Goal: Participate in discussion: Engage in conversation with other users on a specific topic

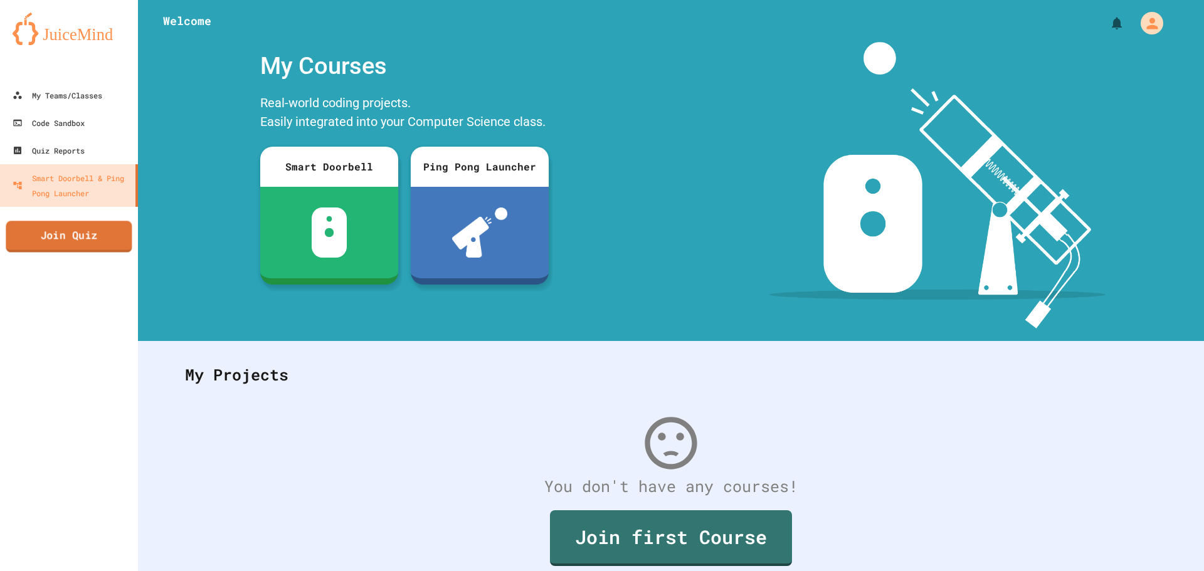
click at [109, 233] on link "Join Quiz" at bounding box center [69, 236] width 126 height 31
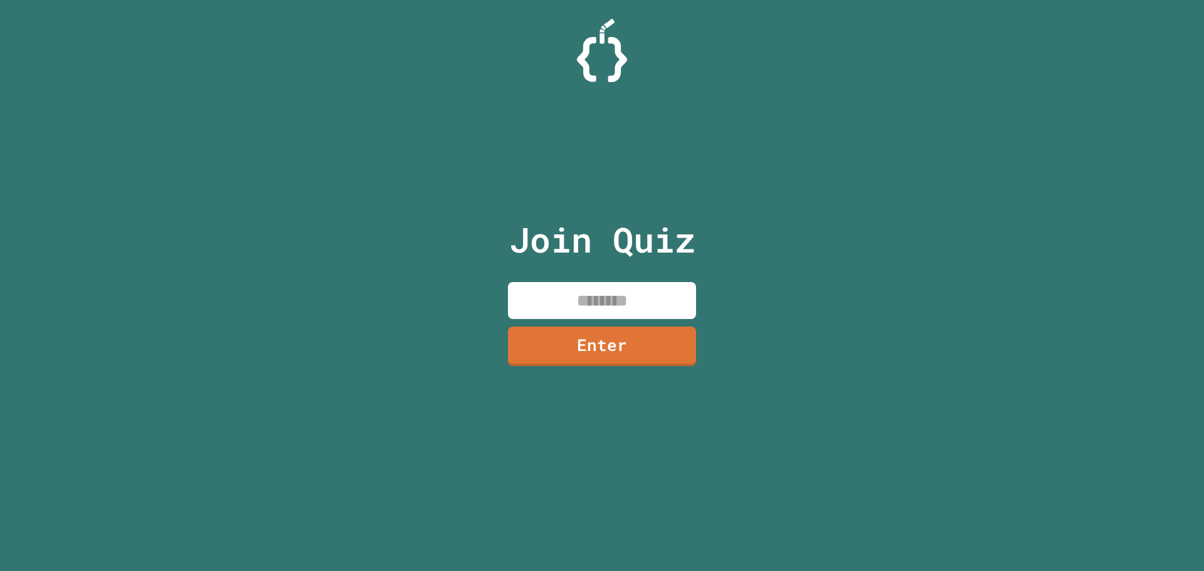
click at [559, 289] on input at bounding box center [602, 300] width 188 height 37
type input "********"
click at [581, 327] on link "Enter" at bounding box center [601, 344] width 185 height 41
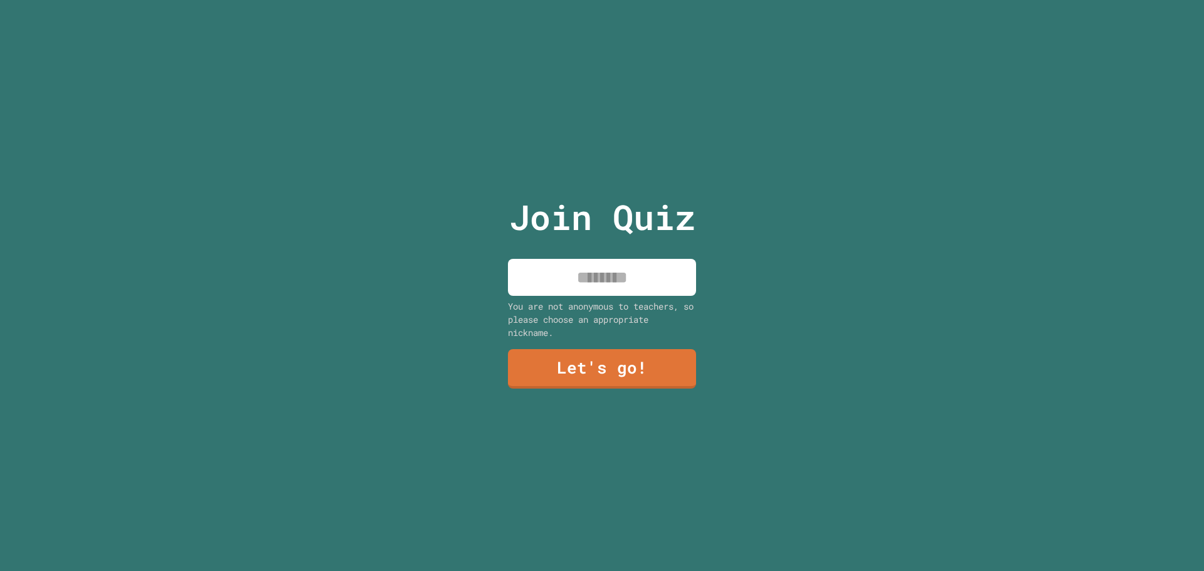
click at [619, 278] on input at bounding box center [602, 277] width 188 height 37
type input "**********"
click at [628, 355] on link "Let's go!" at bounding box center [602, 367] width 171 height 41
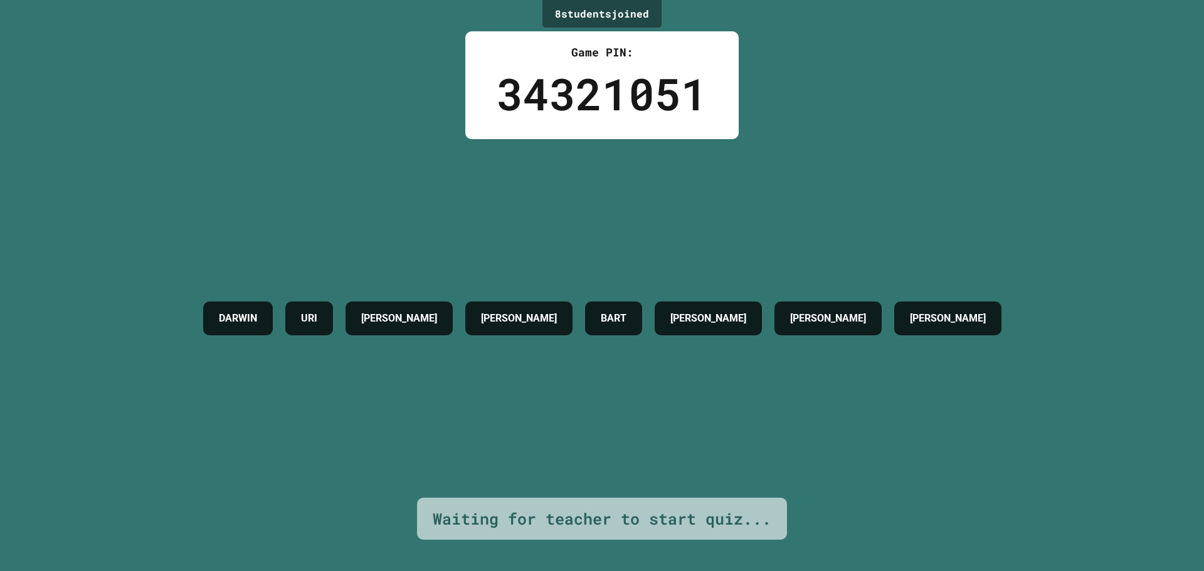
drag, startPoint x: 13, startPoint y: 164, endPoint x: 285, endPoint y: 135, distance: 273.0
click at [281, 137] on div "8 student s joined Game PIN: 34321051 [PERSON_NAME] [PERSON_NAME] REMI-[PERSON_…" at bounding box center [602, 285] width 1204 height 571
drag, startPoint x: 283, startPoint y: 134, endPoint x: 139, endPoint y: 123, distance: 144.5
click at [146, 130] on div "8 student s joined Game PIN: 34321051 [PERSON_NAME] [PERSON_NAME] REMI-[PERSON_…" at bounding box center [602, 285] width 1204 height 571
click at [394, 204] on div "[PERSON_NAME] [PERSON_NAME] REMI-[PERSON_NAME] [PERSON_NAME]" at bounding box center [602, 318] width 811 height 359
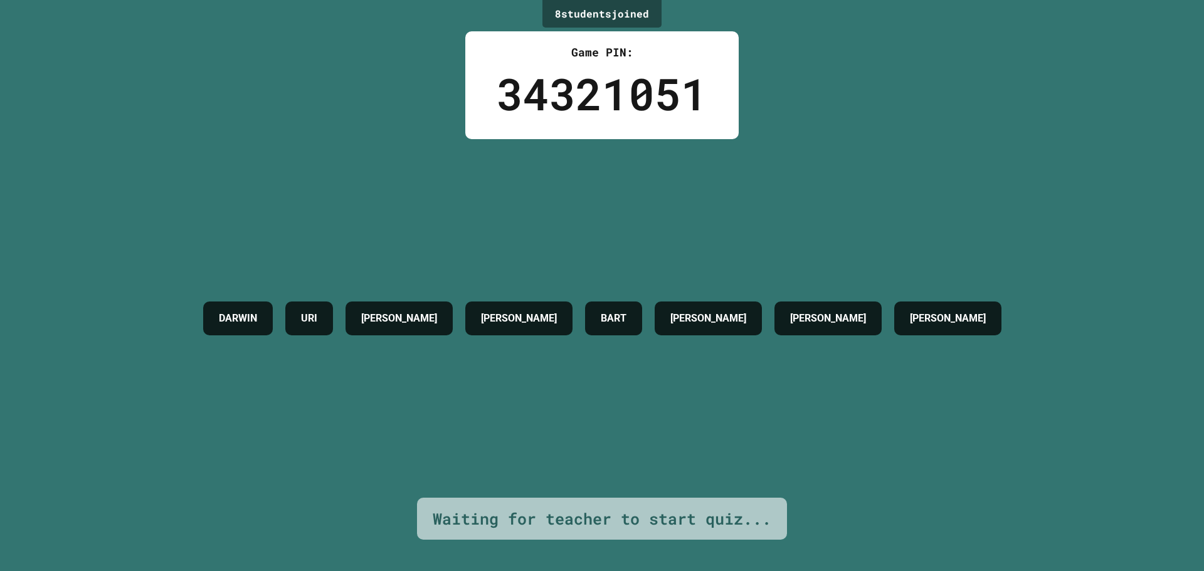
drag, startPoint x: 394, startPoint y: 204, endPoint x: 231, endPoint y: 157, distance: 169.6
click at [231, 157] on div "[PERSON_NAME] [PERSON_NAME] REMI-[PERSON_NAME] [PERSON_NAME]" at bounding box center [602, 318] width 811 height 359
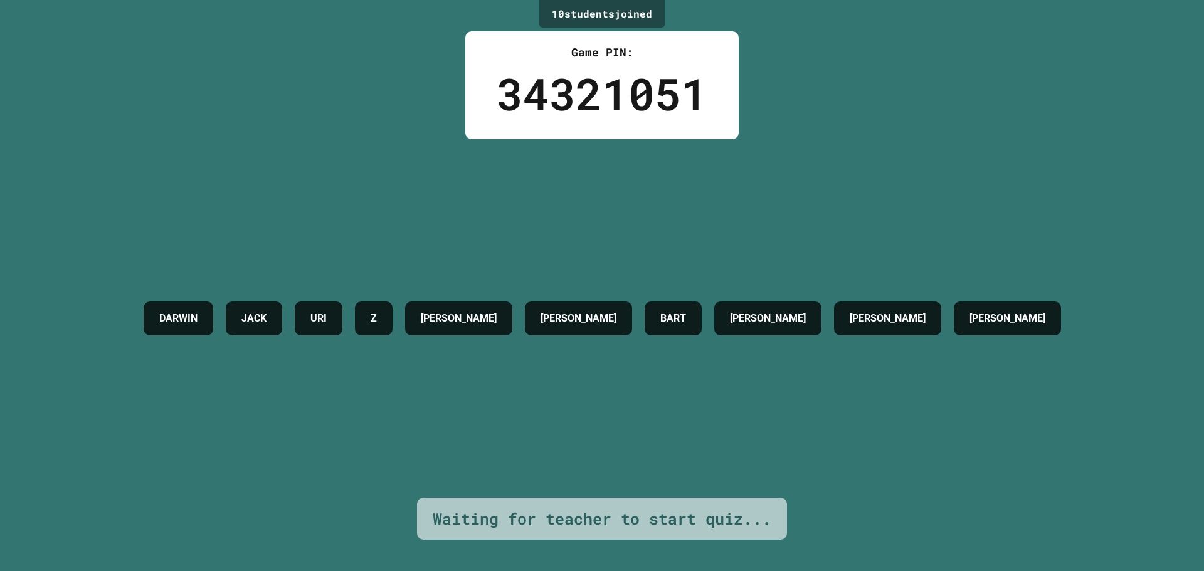
click at [382, 161] on div "[PERSON_NAME] Z [PERSON_NAME] REMI-[PERSON_NAME] [PERSON_NAME]" at bounding box center [602, 318] width 930 height 359
drag, startPoint x: 382, startPoint y: 161, endPoint x: 310, endPoint y: 194, distance: 79.4
click at [310, 194] on div "[PERSON_NAME] Z [PERSON_NAME] REMI-[PERSON_NAME] [PERSON_NAME]" at bounding box center [602, 318] width 930 height 359
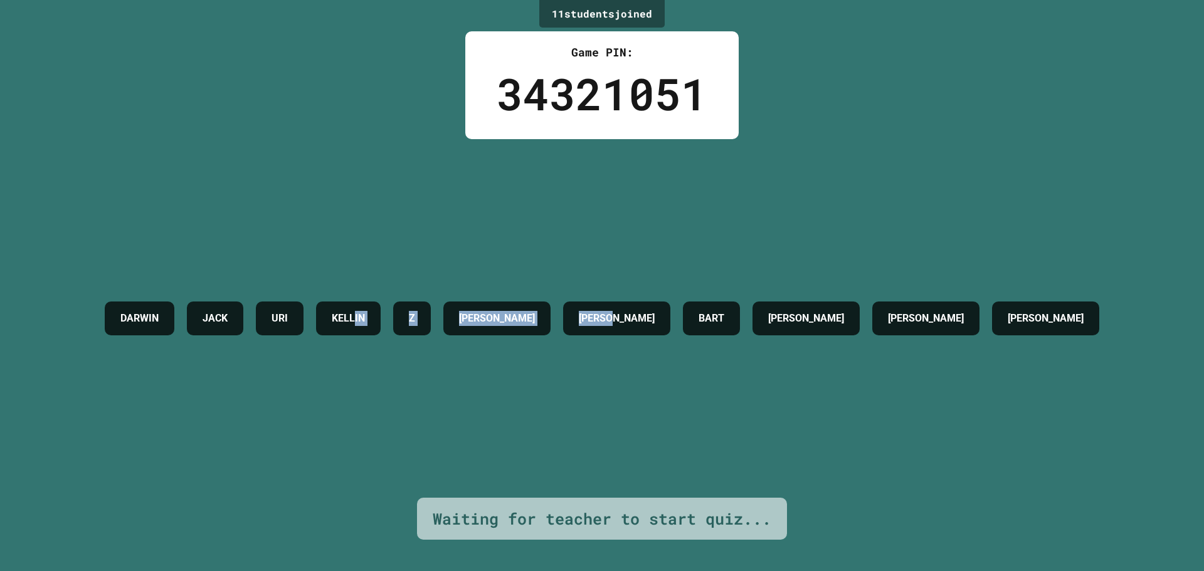
drag, startPoint x: 549, startPoint y: 238, endPoint x: 758, endPoint y: 236, distance: 208.8
click at [758, 236] on div "[PERSON_NAME] [PERSON_NAME] Z [PERSON_NAME] REMI-[PERSON_NAME] [PERSON_NAME]" at bounding box center [601, 318] width 1007 height 359
click at [855, 231] on div "[PERSON_NAME] [PERSON_NAME] Z [PERSON_NAME] REMI-[PERSON_NAME] [PERSON_NAME]" at bounding box center [601, 318] width 1007 height 359
drag, startPoint x: 855, startPoint y: 231, endPoint x: 952, endPoint y: 226, distance: 96.7
click at [950, 226] on div "[PERSON_NAME] [PERSON_NAME] Z [PERSON_NAME] REMI-[PERSON_NAME] [PERSON_NAME]" at bounding box center [601, 318] width 1007 height 359
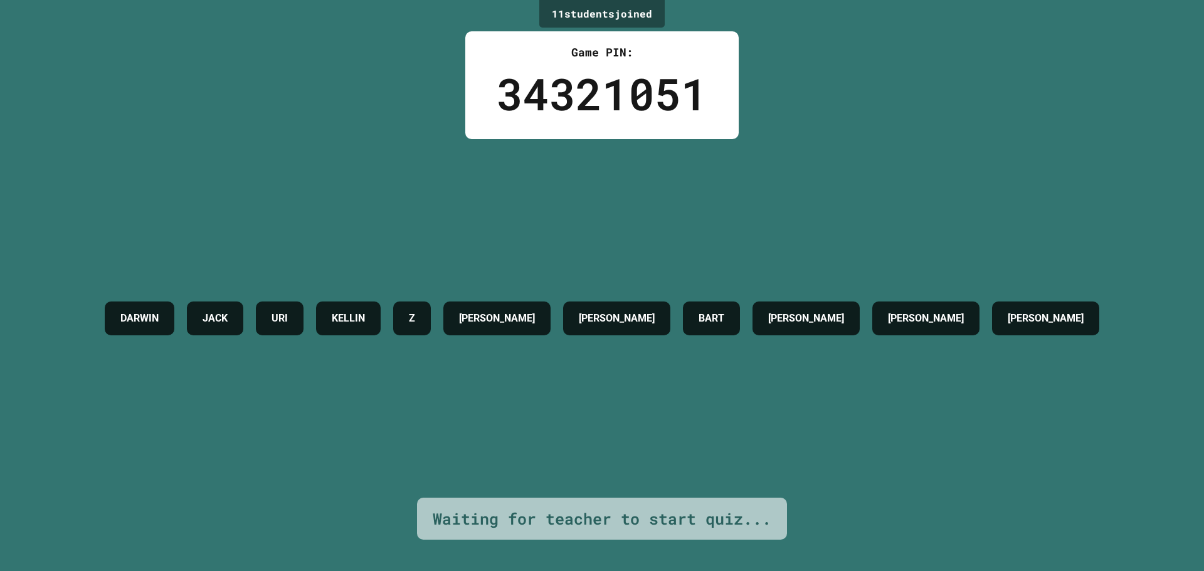
drag, startPoint x: 816, startPoint y: 201, endPoint x: 680, endPoint y: 201, distance: 136.7
click at [752, 201] on div "[PERSON_NAME] [PERSON_NAME] Z [PERSON_NAME] REMI-[PERSON_NAME] [PERSON_NAME]" at bounding box center [601, 318] width 1007 height 359
drag, startPoint x: 635, startPoint y: 208, endPoint x: 584, endPoint y: 212, distance: 51.6
click at [597, 212] on div "[PERSON_NAME] [PERSON_NAME] Z [PERSON_NAME] REMI-[PERSON_NAME] [PERSON_NAME]" at bounding box center [601, 318] width 1007 height 359
drag, startPoint x: 579, startPoint y: 210, endPoint x: 514, endPoint y: 213, distance: 65.2
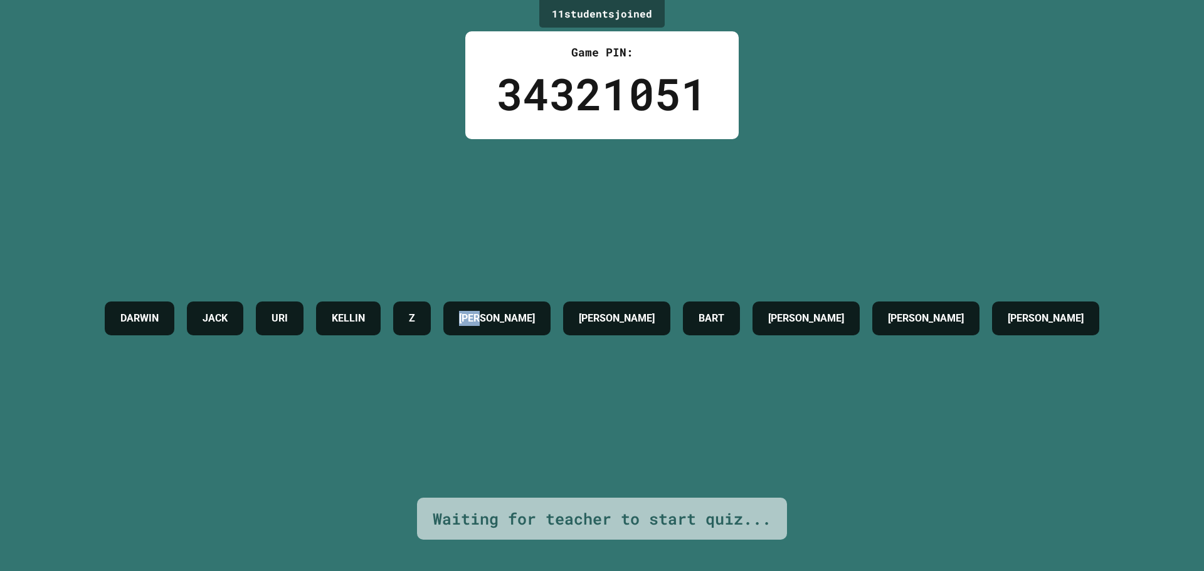
click at [523, 214] on div "[PERSON_NAME] [PERSON_NAME] Z [PERSON_NAME] REMI-[PERSON_NAME] [PERSON_NAME]" at bounding box center [601, 318] width 1007 height 359
click at [468, 208] on div "[PERSON_NAME] [PERSON_NAME] Z [PERSON_NAME] REMI-[PERSON_NAME] [PERSON_NAME]" at bounding box center [601, 318] width 1007 height 359
drag, startPoint x: 461, startPoint y: 207, endPoint x: 427, endPoint y: 208, distance: 34.5
click at [427, 208] on div "[PERSON_NAME] [PERSON_NAME] Z [PERSON_NAME] REMI-[PERSON_NAME] [PERSON_NAME]" at bounding box center [601, 318] width 1007 height 359
drag, startPoint x: 421, startPoint y: 207, endPoint x: 397, endPoint y: 207, distance: 23.8
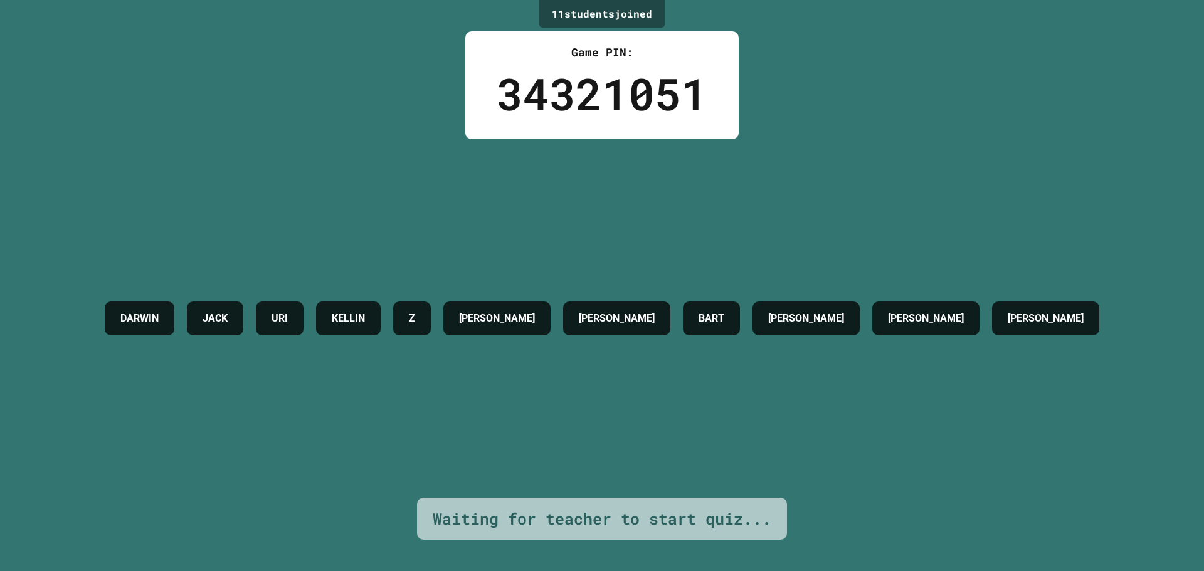
click at [408, 207] on div "[PERSON_NAME] [PERSON_NAME] Z [PERSON_NAME] REMI-[PERSON_NAME] [PERSON_NAME]" at bounding box center [601, 318] width 1007 height 359
click at [397, 207] on div "[PERSON_NAME] [PERSON_NAME] Z [PERSON_NAME] REMI-[PERSON_NAME] [PERSON_NAME]" at bounding box center [601, 318] width 1007 height 359
drag, startPoint x: 397, startPoint y: 207, endPoint x: 330, endPoint y: 167, distance: 78.2
click at [330, 167] on div "[PERSON_NAME] [PERSON_NAME] Z [PERSON_NAME] REMI-[PERSON_NAME] [PERSON_NAME]" at bounding box center [601, 318] width 1007 height 359
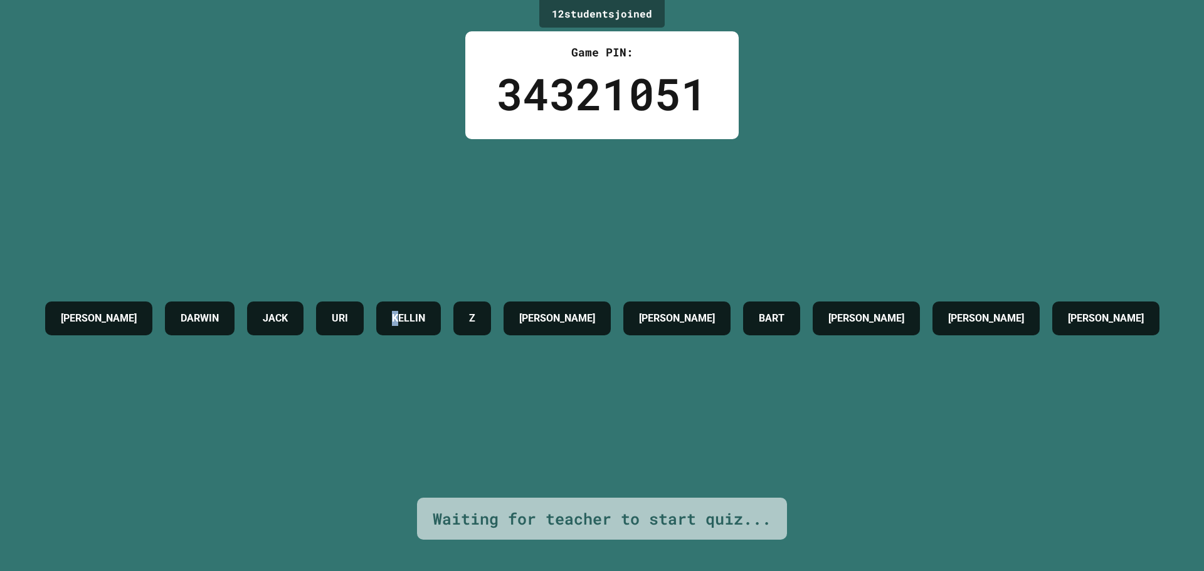
drag, startPoint x: 478, startPoint y: 155, endPoint x: 459, endPoint y: 166, distance: 21.6
drag, startPoint x: 459, startPoint y: 166, endPoint x: 315, endPoint y: 155, distance: 144.0
click at [315, 155] on div "[PERSON_NAME] [PERSON_NAME] [PERSON_NAME] Z [PERSON_NAME] REMI-[PERSON_NAME] [P…" at bounding box center [602, 318] width 1127 height 359
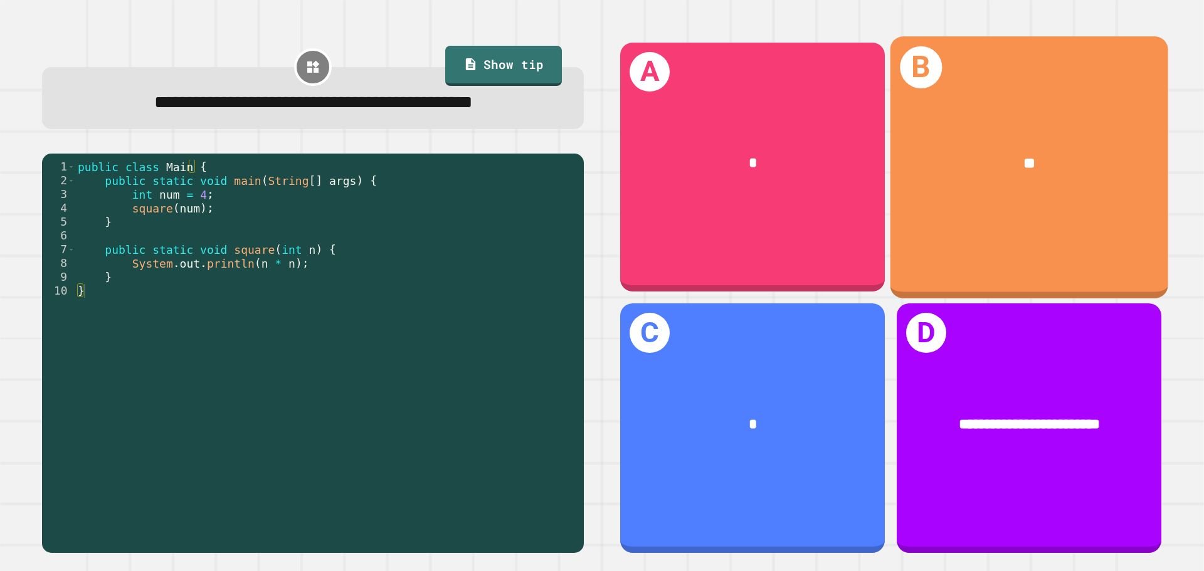
click at [957, 214] on div "B **" at bounding box center [1029, 166] width 278 height 261
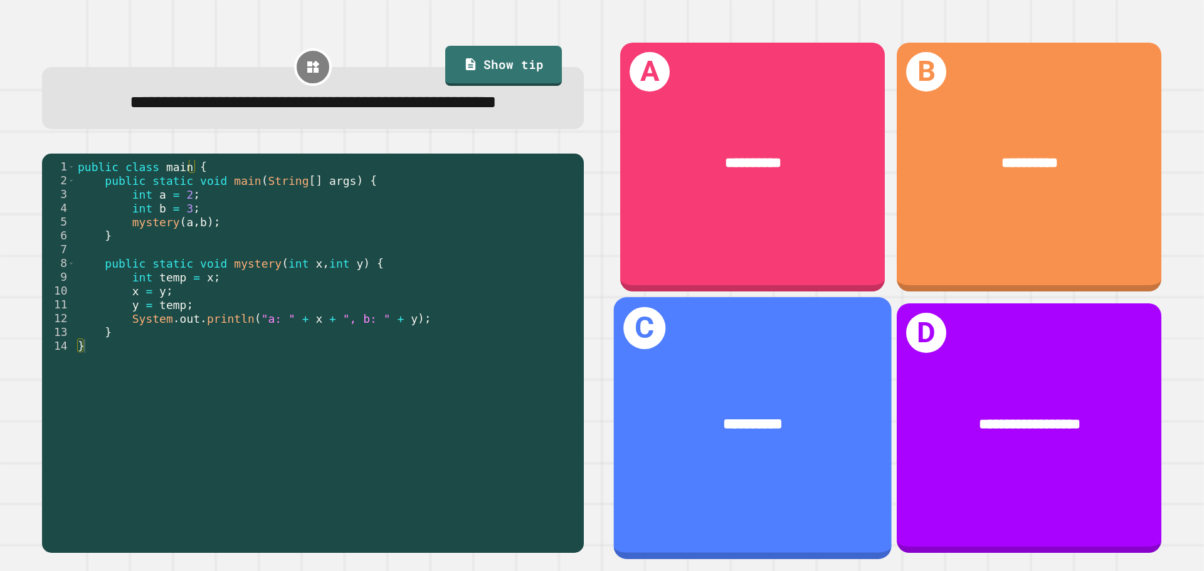
click at [723, 416] on span "**********" at bounding box center [753, 423] width 60 height 15
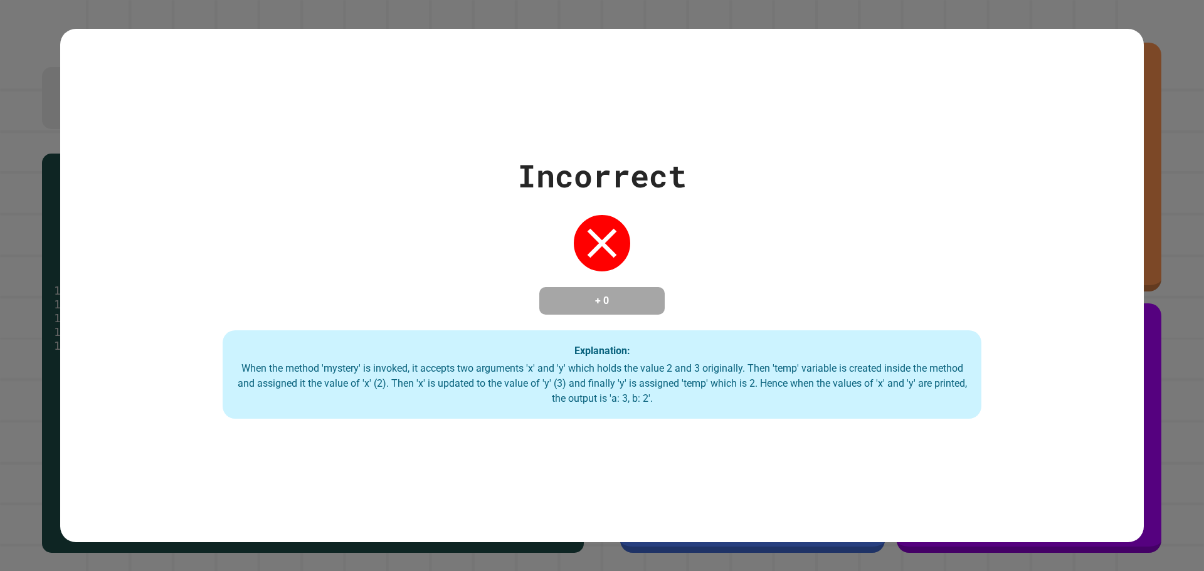
click at [681, 348] on div "Explanation: When the method 'mystery' is invoked, it accepts two arguments 'x'…" at bounding box center [602, 374] width 759 height 89
drag, startPoint x: 668, startPoint y: 366, endPoint x: 656, endPoint y: 370, distance: 12.5
click at [656, 370] on div "When the method 'mystery' is invoked, it accepts two arguments 'x' and 'y' whic…" at bounding box center [601, 383] width 733 height 45
click at [443, 164] on div "Incorrect + 0 Explanation: When the method 'mystery' is invoked, it accepts two…" at bounding box center [601, 285] width 1083 height 267
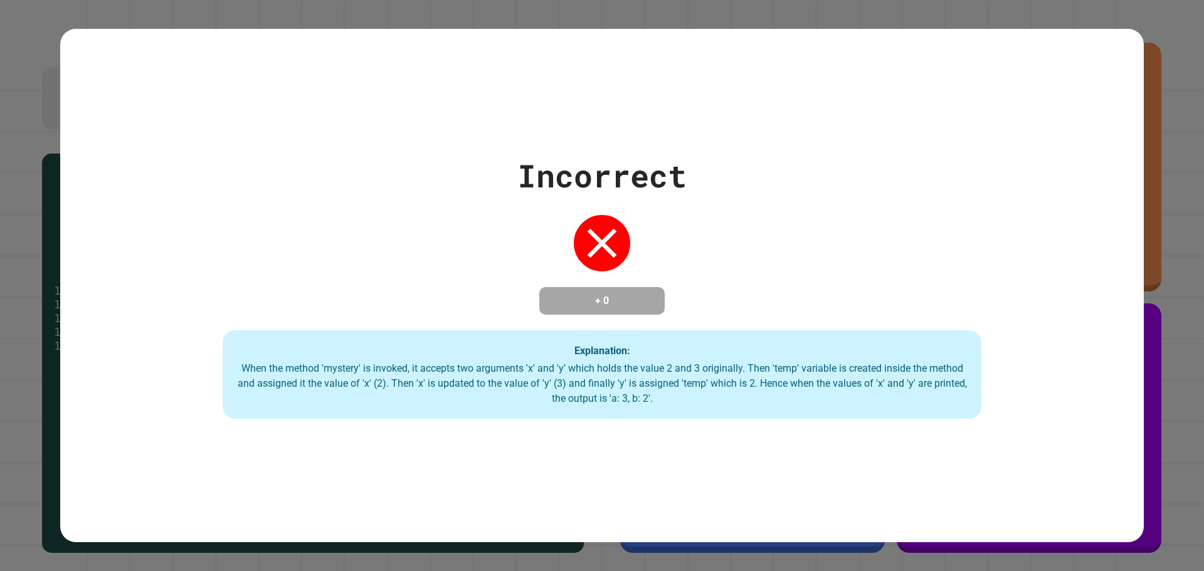
click at [443, 164] on div "Incorrect + 0 Explanation: When the method 'mystery' is invoked, it accepts two…" at bounding box center [601, 285] width 1083 height 267
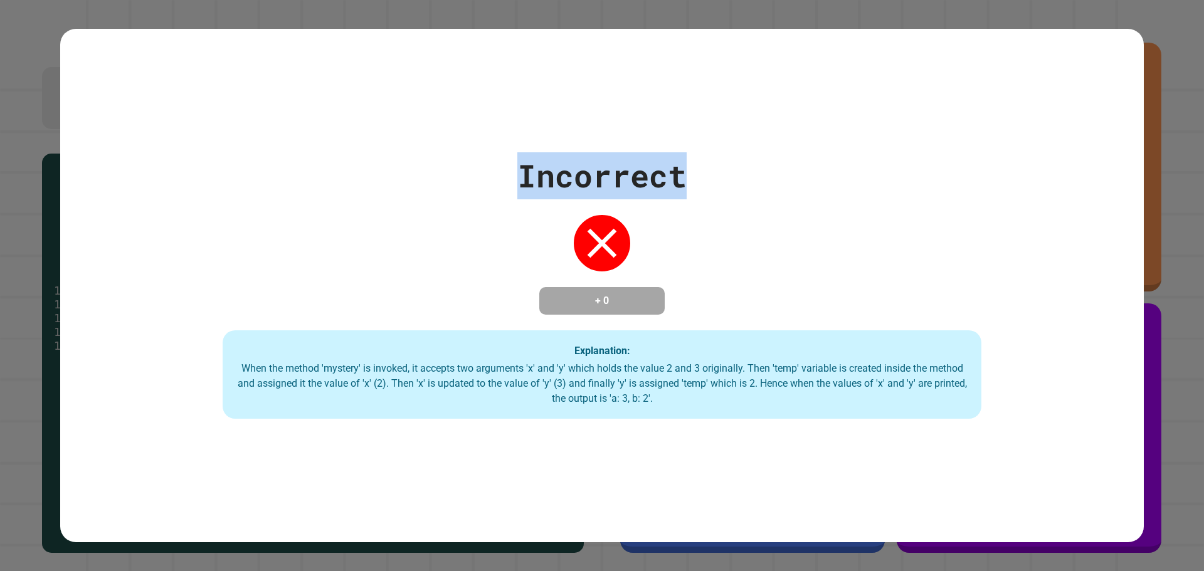
click at [443, 164] on div "Incorrect + 0 Explanation: When the method 'mystery' is invoked, it accepts two…" at bounding box center [601, 285] width 1083 height 267
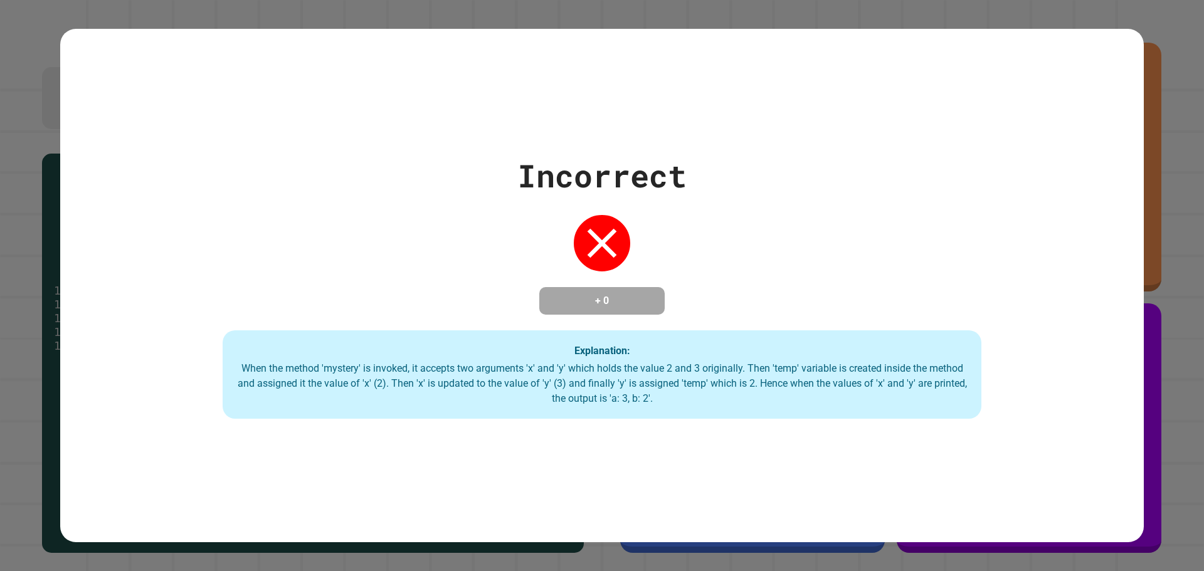
drag, startPoint x: 918, startPoint y: 309, endPoint x: 639, endPoint y: 243, distance: 286.0
click at [702, 249] on div "Incorrect + 0 Explanation: When the method 'mystery' is invoked, it accepts two…" at bounding box center [601, 285] width 1083 height 267
drag, startPoint x: 580, startPoint y: 239, endPoint x: 433, endPoint y: 213, distance: 148.9
click at [433, 213] on div "Incorrect + 0 Explanation: When the method 'mystery' is invoked, it accepts two…" at bounding box center [601, 285] width 1083 height 267
drag, startPoint x: 498, startPoint y: 270, endPoint x: 616, endPoint y: 226, distance: 125.5
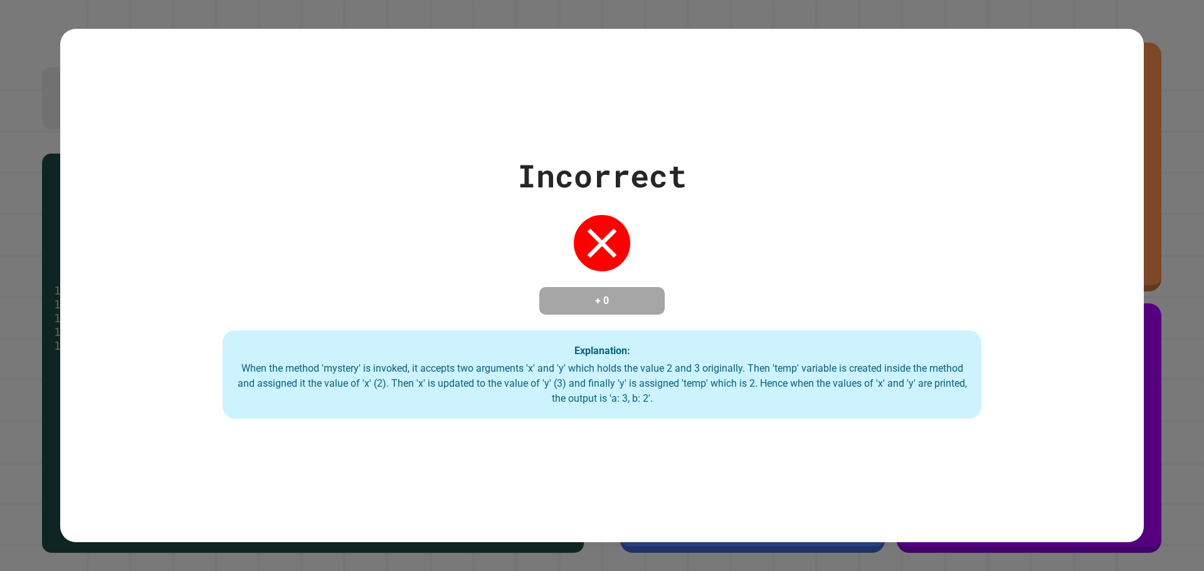
click at [616, 226] on div "Incorrect + 0 Explanation: When the method 'mystery' is invoked, it accepts two…" at bounding box center [601, 285] width 1083 height 267
drag, startPoint x: 616, startPoint y: 226, endPoint x: 530, endPoint y: 252, distance: 89.6
click at [537, 242] on div "Incorrect + 0 Explanation: When the method 'mystery' is invoked, it accepts two…" at bounding box center [601, 285] width 1083 height 267
drag, startPoint x: 589, startPoint y: 238, endPoint x: 228, endPoint y: 193, distance: 363.2
click at [228, 193] on div "Incorrect + 0 Explanation: When the method 'mystery' is invoked, it accepts two…" at bounding box center [601, 285] width 1083 height 267
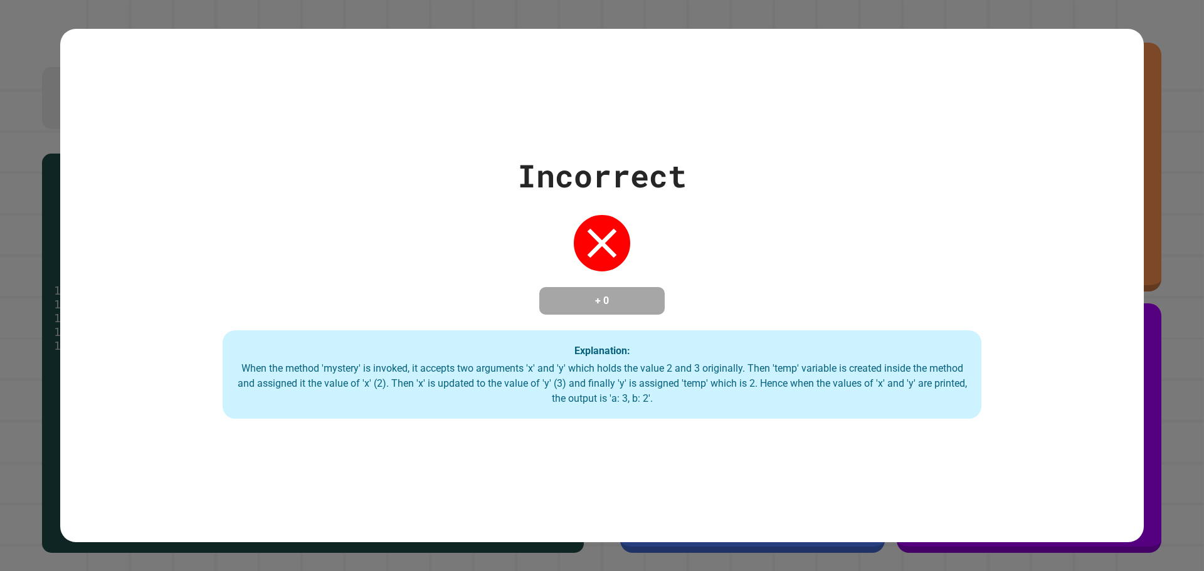
drag, startPoint x: 597, startPoint y: 229, endPoint x: 446, endPoint y: 194, distance: 155.9
click at [446, 194] on div "Incorrect + 0 Explanation: When the method 'mystery' is invoked, it accepts two…" at bounding box center [601, 285] width 1083 height 267
drag, startPoint x: 598, startPoint y: 226, endPoint x: 335, endPoint y: 189, distance: 265.3
click at [335, 189] on div "Incorrect + 0 Explanation: When the method 'mystery' is invoked, it accepts two…" at bounding box center [601, 285] width 1083 height 267
drag, startPoint x: 611, startPoint y: 235, endPoint x: 285, endPoint y: 171, distance: 332.2
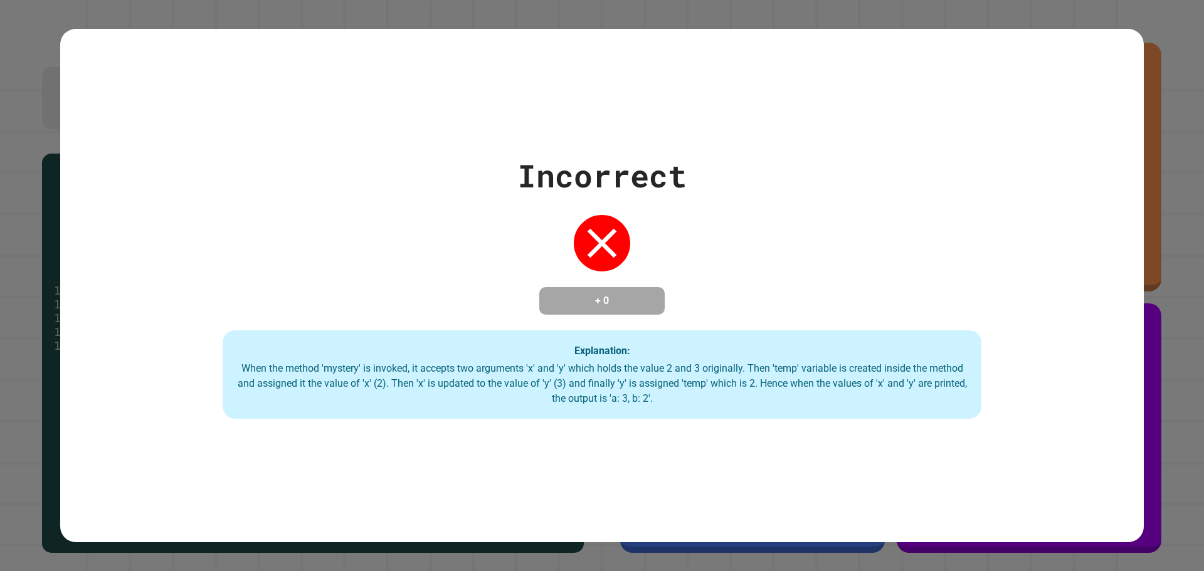
click at [285, 171] on div "Incorrect + 0 Explanation: When the method 'mystery' is invoked, it accepts two…" at bounding box center [601, 285] width 1083 height 267
drag, startPoint x: 613, startPoint y: 237, endPoint x: 78, endPoint y: 245, distance: 535.4
click at [157, 193] on div "Incorrect + 0 Explanation: When the method 'mystery' is invoked, it accepts two…" at bounding box center [601, 285] width 1083 height 267
click at [651, 79] on div "Incorrect + 0 Explanation: When the method 'mystery' is invoked, it accepts two…" at bounding box center [601, 286] width 1083 height 514
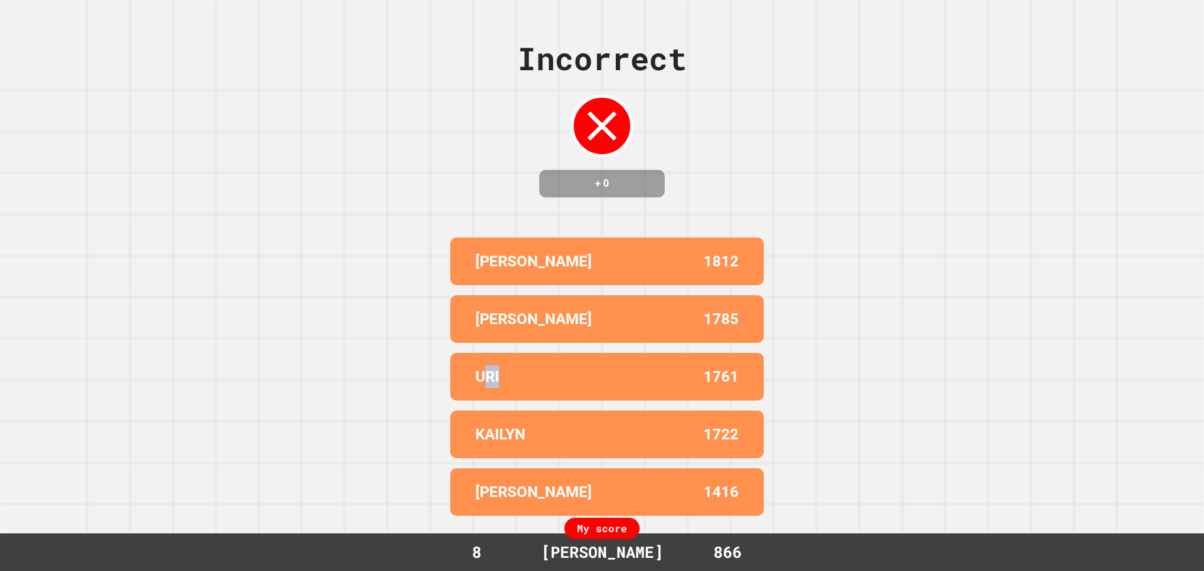
drag, startPoint x: 479, startPoint y: 370, endPoint x: 477, endPoint y: 347, distance: 23.3
click at [469, 353] on div "URI 1761" at bounding box center [606, 377] width 313 height 48
click at [462, 353] on div "URI 1761" at bounding box center [606, 377] width 313 height 48
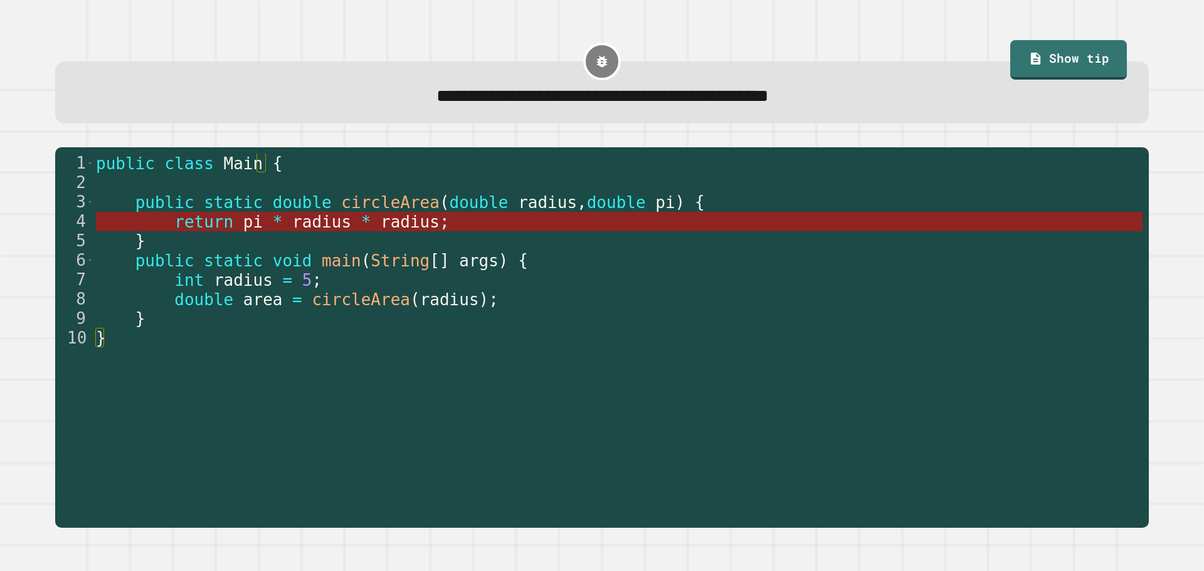
click at [382, 223] on span "radius" at bounding box center [410, 222] width 59 height 19
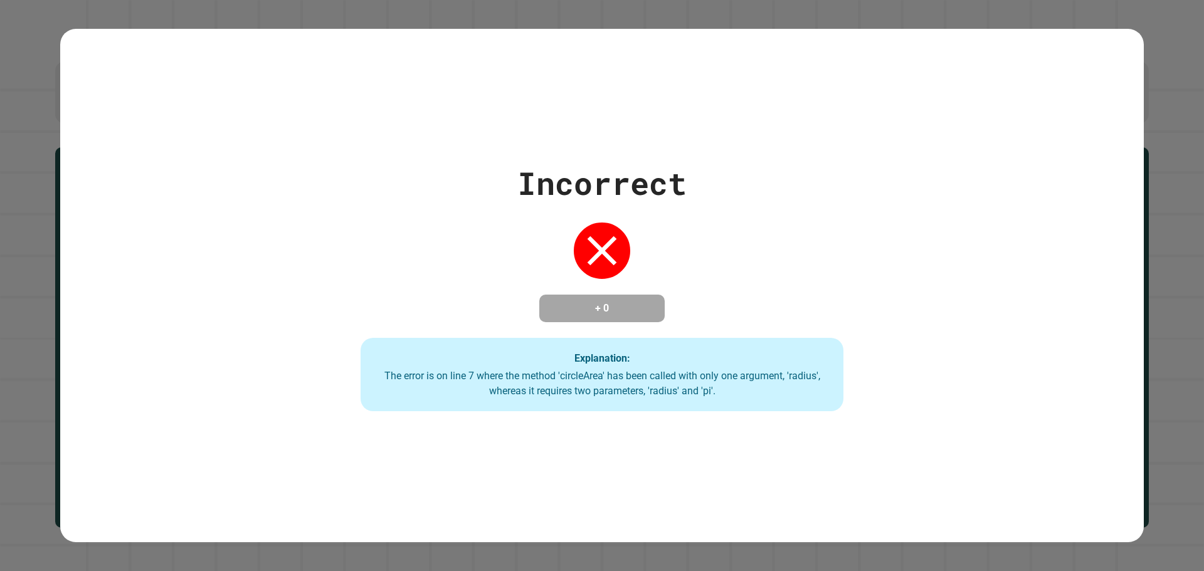
drag, startPoint x: 362, startPoint y: 227, endPoint x: 313, endPoint y: 223, distance: 49.1
click at [313, 221] on div "Incorrect + 0 Explanation: The error is on line 7 where the method 'circleArea'…" at bounding box center [602, 286] width 690 height 252
drag, startPoint x: 604, startPoint y: 296, endPoint x: 587, endPoint y: 311, distance: 22.6
click at [587, 311] on h4 "+ 0" at bounding box center [602, 308] width 100 height 15
click at [569, 311] on h4 "+ 0" at bounding box center [602, 308] width 100 height 15
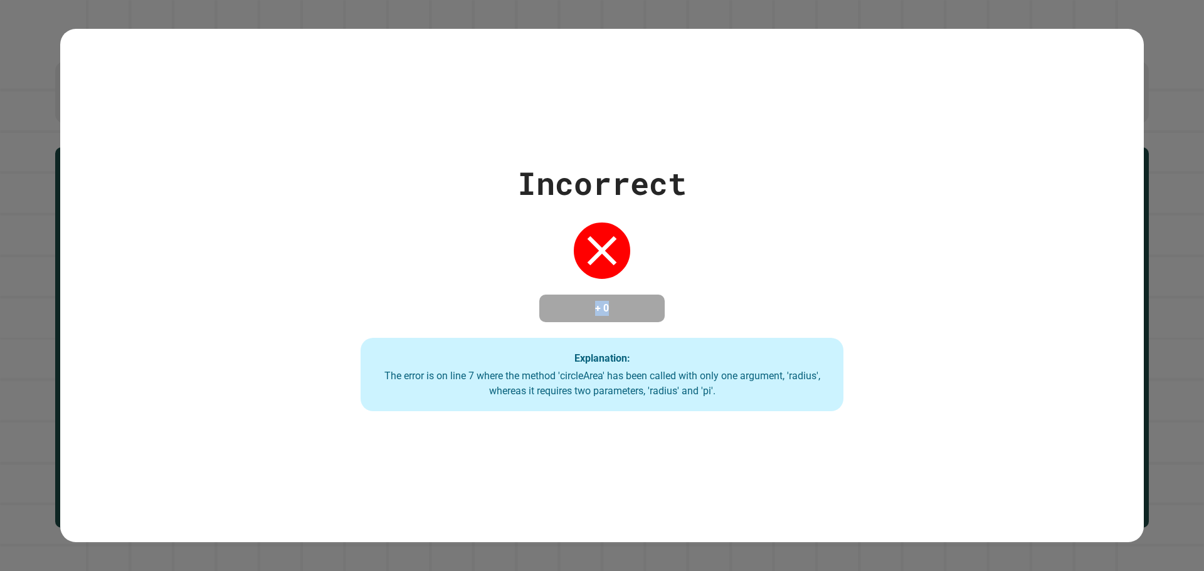
drag, startPoint x: 609, startPoint y: 277, endPoint x: 607, endPoint y: 295, distance: 18.2
click at [607, 295] on div "Incorrect + 0 Explanation: The error is on line 7 where the method 'circleArea'…" at bounding box center [602, 286] width 690 height 252
click at [609, 273] on div "Incorrect + 0 Explanation: The error is on line 7 where the method 'circleArea'…" at bounding box center [602, 286] width 690 height 252
drag, startPoint x: 609, startPoint y: 273, endPoint x: 611, endPoint y: 282, distance: 9.6
click at [611, 282] on div "Incorrect + 0 Explanation: The error is on line 7 where the method 'circleArea'…" at bounding box center [602, 286] width 690 height 252
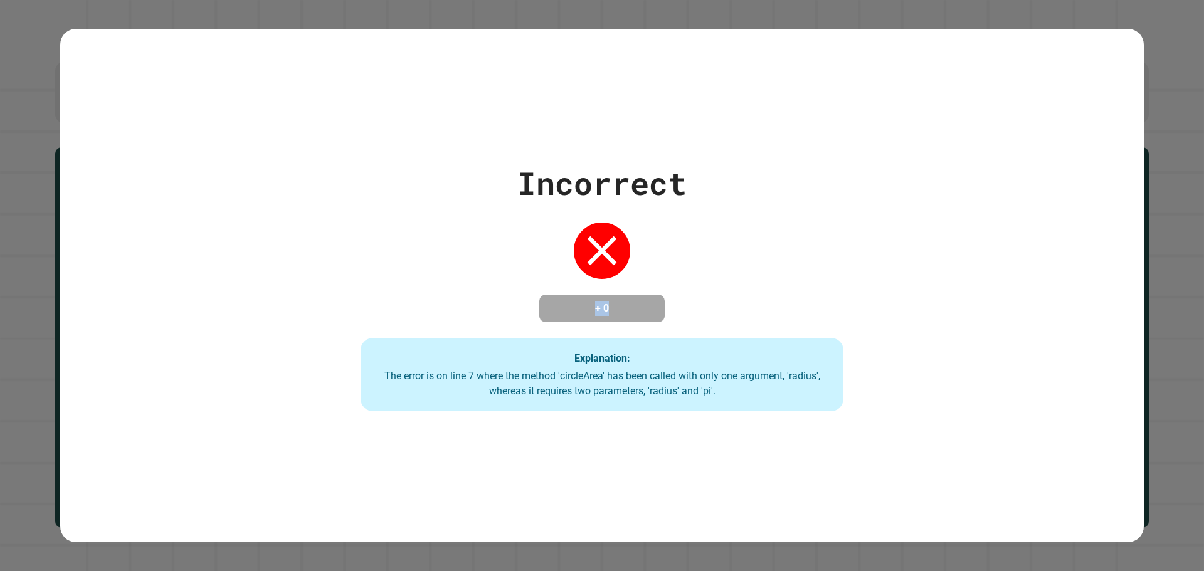
click at [611, 280] on div "Incorrect + 0 Explanation: The error is on line 7 where the method 'circleArea'…" at bounding box center [602, 286] width 690 height 252
click at [611, 267] on div at bounding box center [601, 250] width 63 height 63
drag, startPoint x: 611, startPoint y: 267, endPoint x: 608, endPoint y: 275, distance: 8.7
click at [608, 275] on div "Incorrect + 0 Explanation: The error is on line 7 where the method 'circleArea'…" at bounding box center [602, 286] width 690 height 252
click at [611, 266] on div at bounding box center [601, 250] width 63 height 63
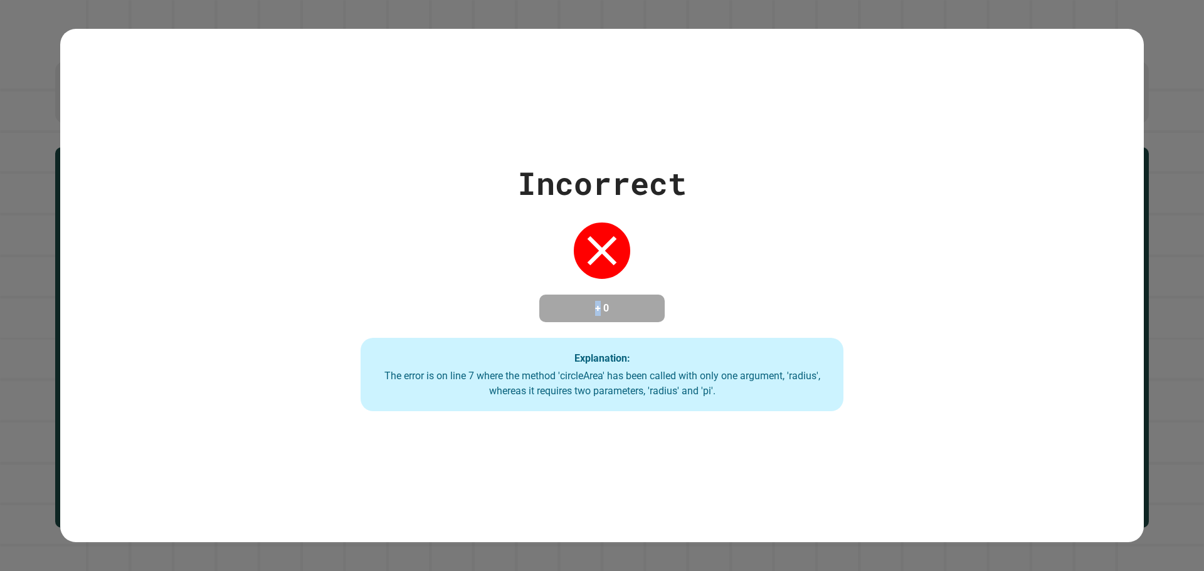
drag, startPoint x: 611, startPoint y: 266, endPoint x: 614, endPoint y: 271, distance: 6.5
click at [614, 271] on div "Incorrect + 0 Explanation: The error is on line 7 where the method 'circleArea'…" at bounding box center [602, 286] width 690 height 252
drag, startPoint x: 616, startPoint y: 268, endPoint x: 621, endPoint y: 308, distance: 40.4
click at [621, 308] on div "Incorrect + 0 Explanation: The error is on line 7 where the method 'circleArea'…" at bounding box center [602, 286] width 690 height 252
click at [619, 280] on div "Incorrect + 0 Explanation: The error is on line 7 where the method 'circleArea'…" at bounding box center [602, 286] width 690 height 252
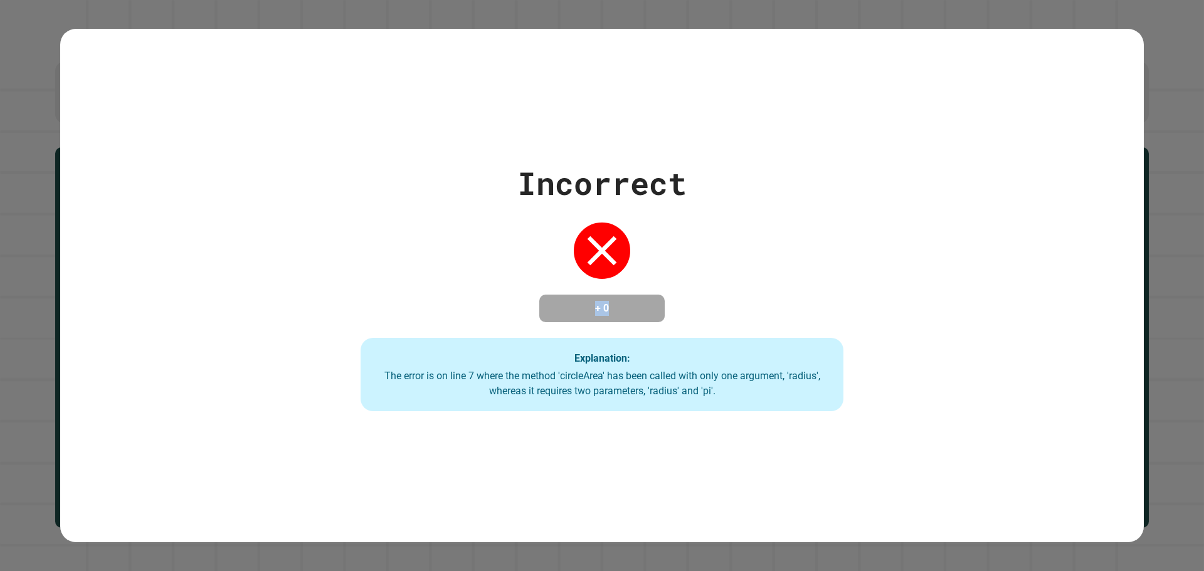
drag, startPoint x: 614, startPoint y: 273, endPoint x: 614, endPoint y: 297, distance: 23.2
click at [614, 297] on div "Incorrect + 0 Explanation: The error is on line 7 where the method 'circleArea'…" at bounding box center [602, 286] width 690 height 252
click at [608, 301] on h4 "+ 0" at bounding box center [602, 308] width 100 height 15
click at [609, 280] on div "Incorrect + 0 Explanation: The error is on line 7 where the method 'circleArea'…" at bounding box center [602, 286] width 690 height 252
drag, startPoint x: 607, startPoint y: 569, endPoint x: 806, endPoint y: 512, distance: 207.4
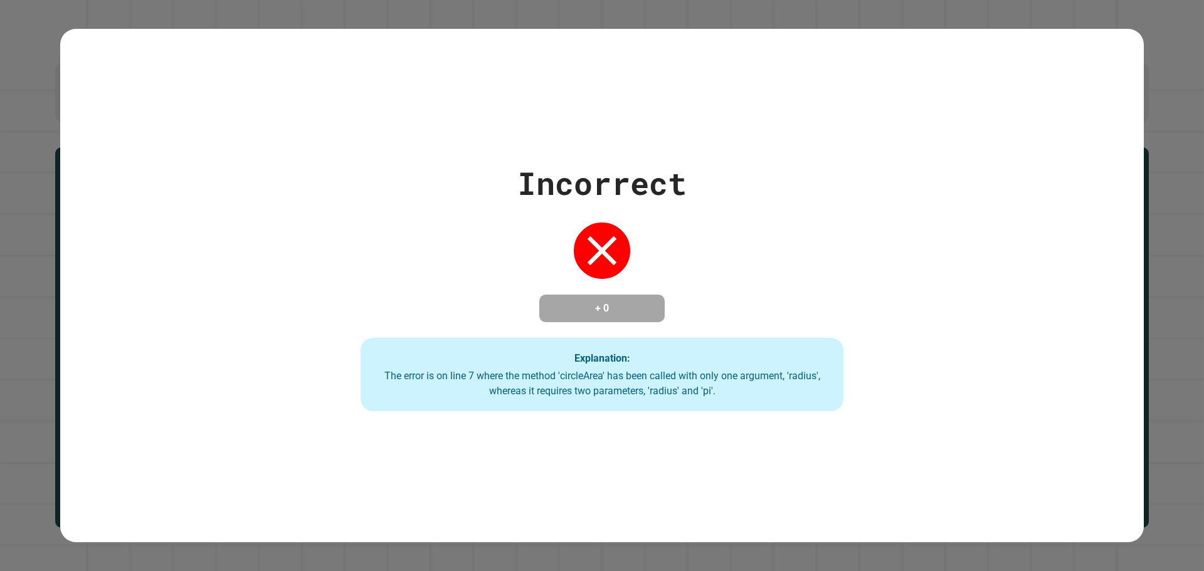
drag, startPoint x: 806, startPoint y: 512, endPoint x: 761, endPoint y: 470, distance: 62.1
click at [761, 470] on div "Incorrect + 0 Explanation: The error is on line 7 where the method 'circleArea'…" at bounding box center [601, 286] width 1083 height 514
click at [410, 293] on div "Incorrect + 0 Explanation: The error is on line 7 where the method 'circleArea'…" at bounding box center [602, 286] width 690 height 252
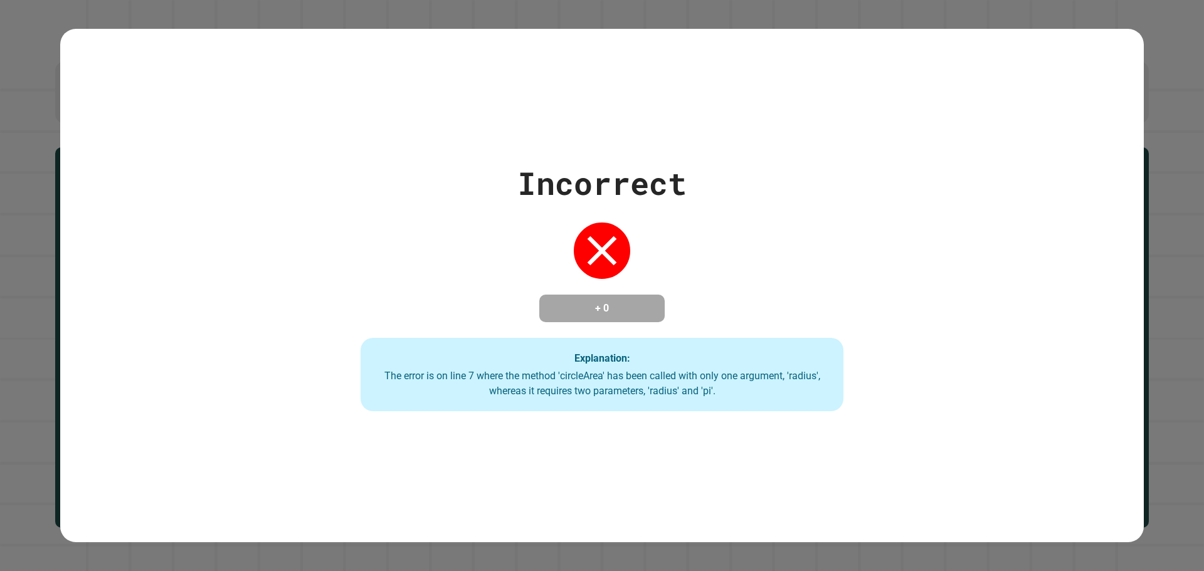
click at [410, 293] on div "Incorrect + 0 Explanation: The error is on line 7 where the method 'circleArea'…" at bounding box center [602, 286] width 690 height 252
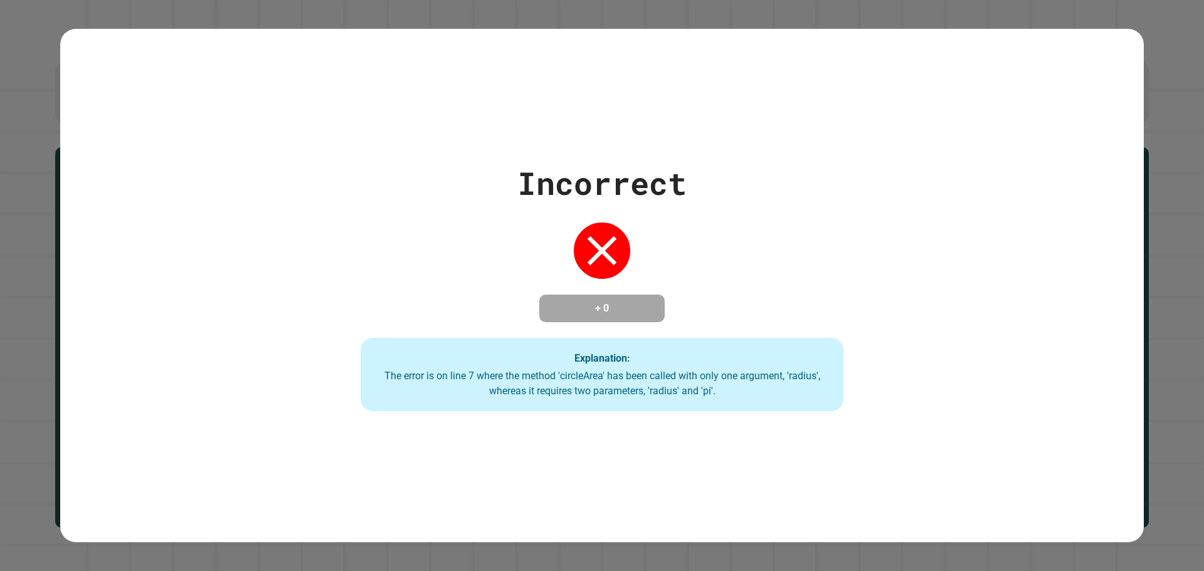
click at [410, 293] on div "Incorrect + 0 Explanation: The error is on line 7 where the method 'circleArea'…" at bounding box center [602, 286] width 690 height 252
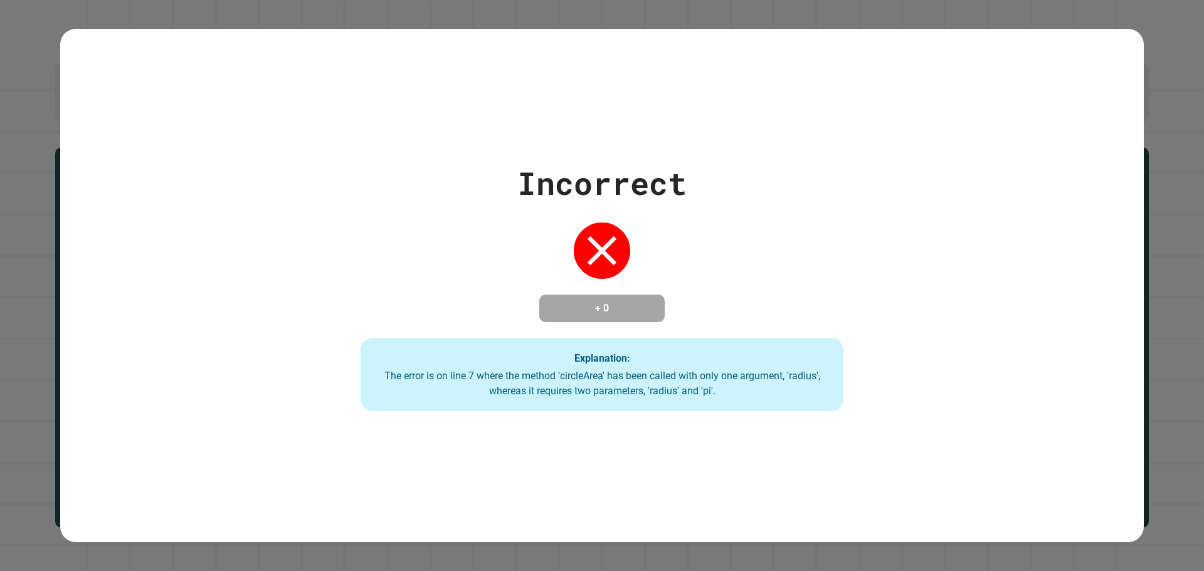
click at [410, 293] on div "Incorrect + 0 Explanation: The error is on line 7 where the method 'circleArea'…" at bounding box center [602, 286] width 690 height 252
click at [443, 301] on div "Incorrect + 0 Explanation: The error is on line 7 where the method 'circleArea'…" at bounding box center [602, 286] width 690 height 252
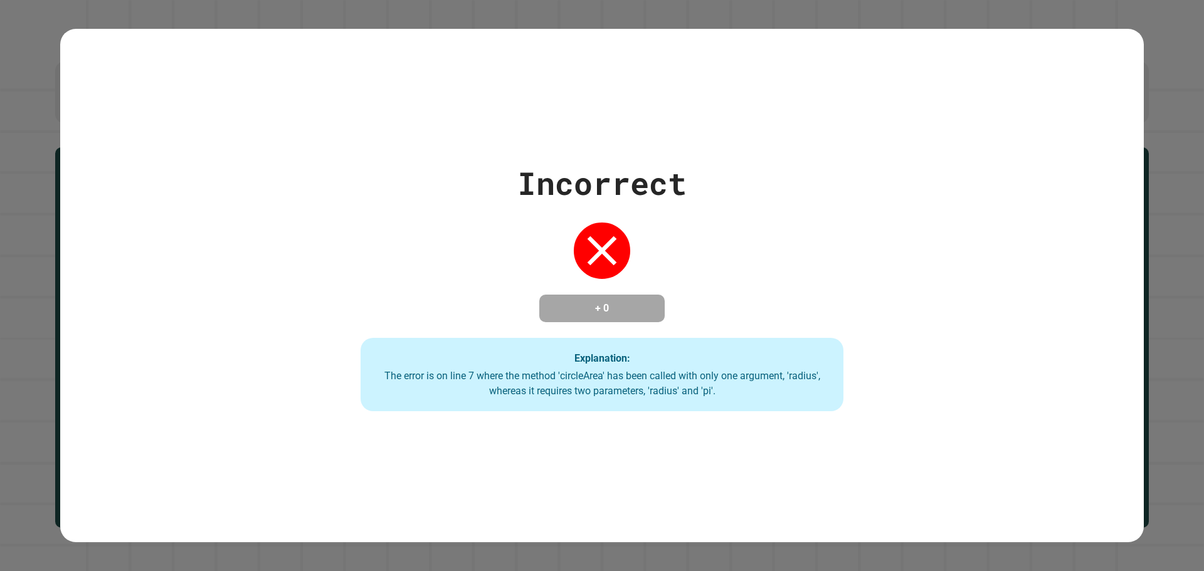
click at [443, 301] on div "Incorrect + 0 Explanation: The error is on line 7 where the method 'circleArea'…" at bounding box center [602, 286] width 690 height 252
drag, startPoint x: 443, startPoint y: 300, endPoint x: 443, endPoint y: 293, distance: 7.5
click at [443, 296] on div "Incorrect + 0 Explanation: The error is on line 7 where the method 'circleArea'…" at bounding box center [602, 286] width 690 height 252
click at [440, 288] on div "Incorrect + 0 Explanation: The error is on line 7 where the method 'circleArea'…" at bounding box center [602, 286] width 690 height 252
click at [443, 290] on div "Incorrect + 0 Explanation: The error is on line 7 where the method 'circleArea'…" at bounding box center [602, 286] width 690 height 252
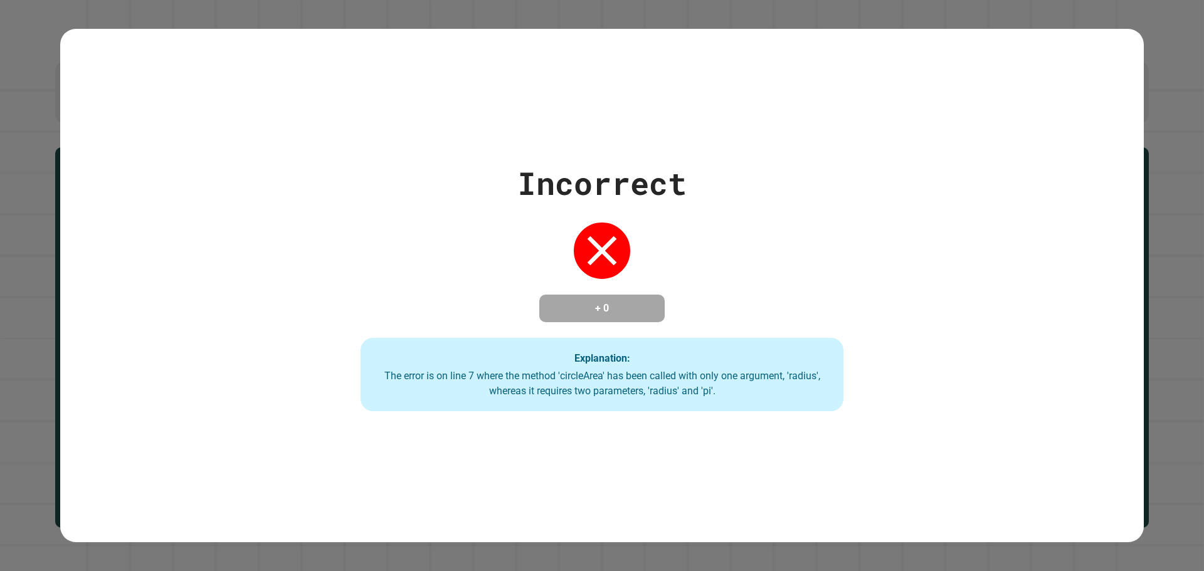
click at [450, 293] on div "Incorrect + 0 Explanation: The error is on line 7 where the method 'circleArea'…" at bounding box center [602, 286] width 690 height 252
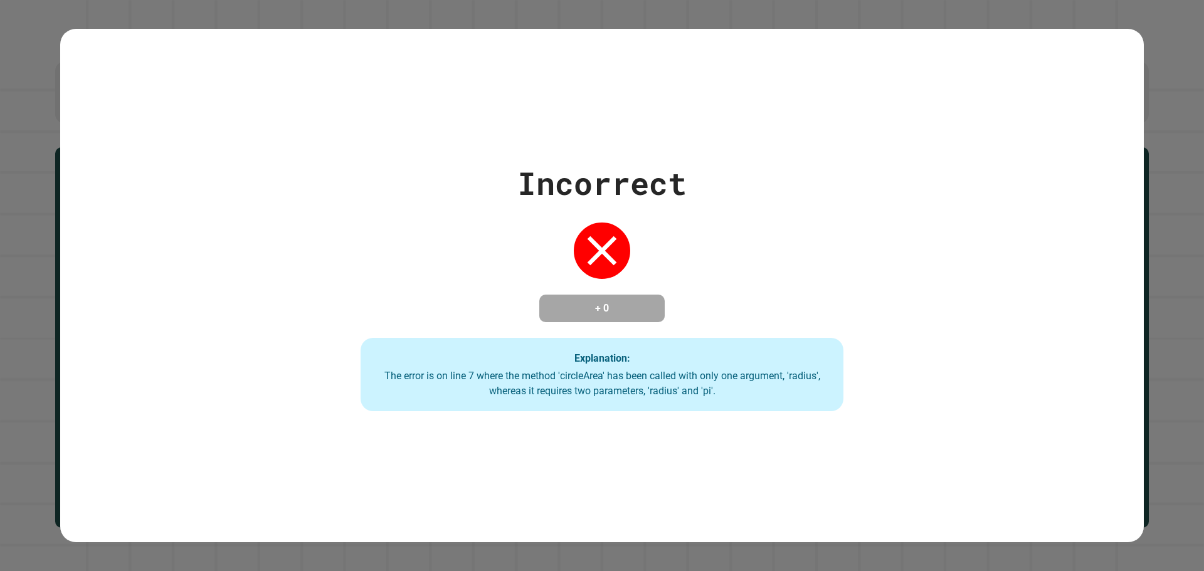
click at [450, 293] on div "Incorrect + 0 Explanation: The error is on line 7 where the method 'circleArea'…" at bounding box center [602, 286] width 690 height 252
click at [451, 294] on div "Incorrect + 0 Explanation: The error is on line 7 where the method 'circleArea'…" at bounding box center [602, 286] width 690 height 252
drag, startPoint x: 451, startPoint y: 294, endPoint x: 451, endPoint y: 286, distance: 8.1
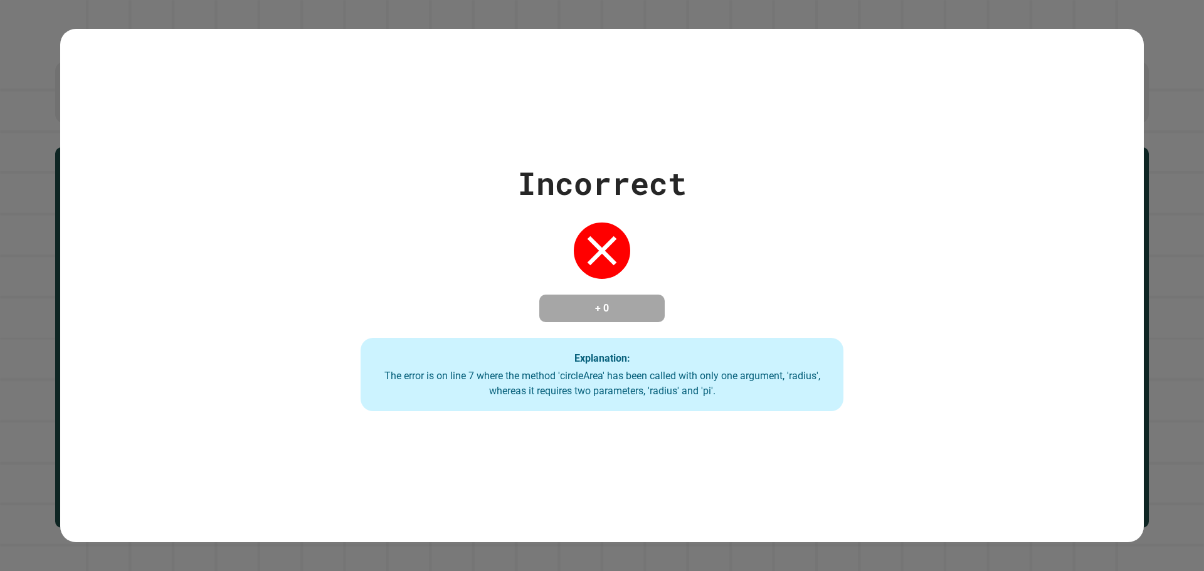
click at [451, 286] on div "Incorrect + 0 Explanation: The error is on line 7 where the method 'circleArea'…" at bounding box center [602, 286] width 690 height 252
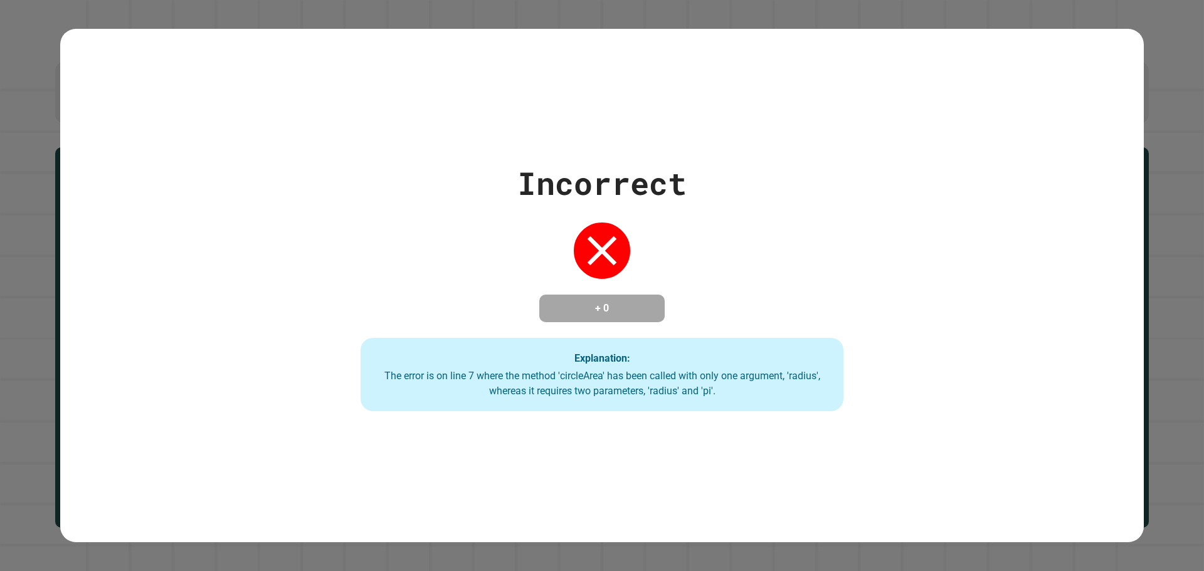
click at [451, 286] on div "Incorrect + 0 Explanation: The error is on line 7 where the method 'circleArea'…" at bounding box center [602, 286] width 690 height 252
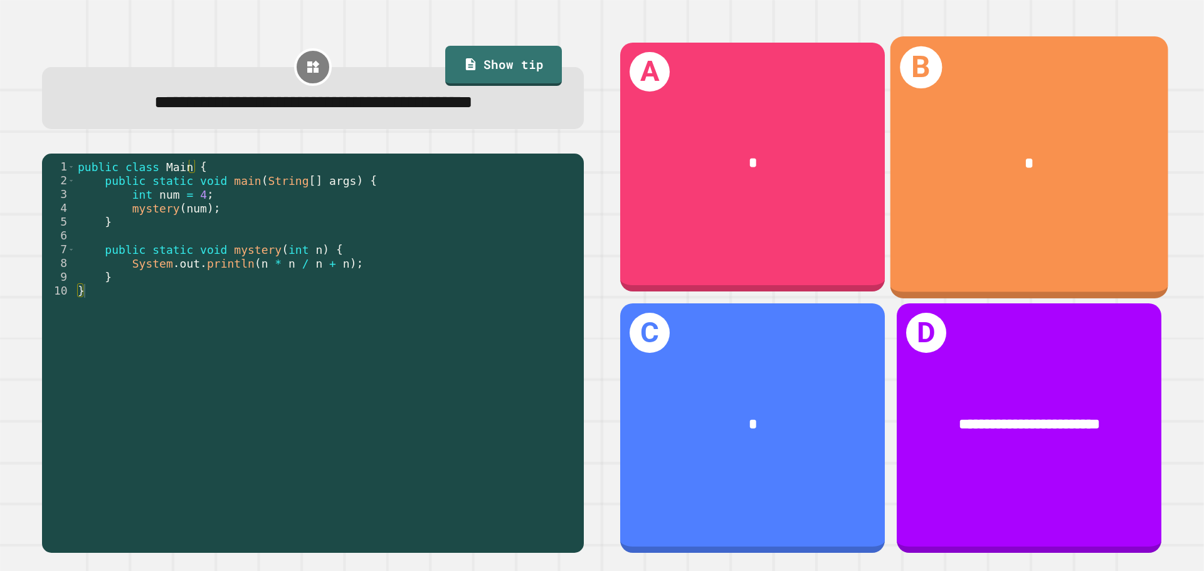
click at [890, 213] on div "B *" at bounding box center [1029, 166] width 278 height 261
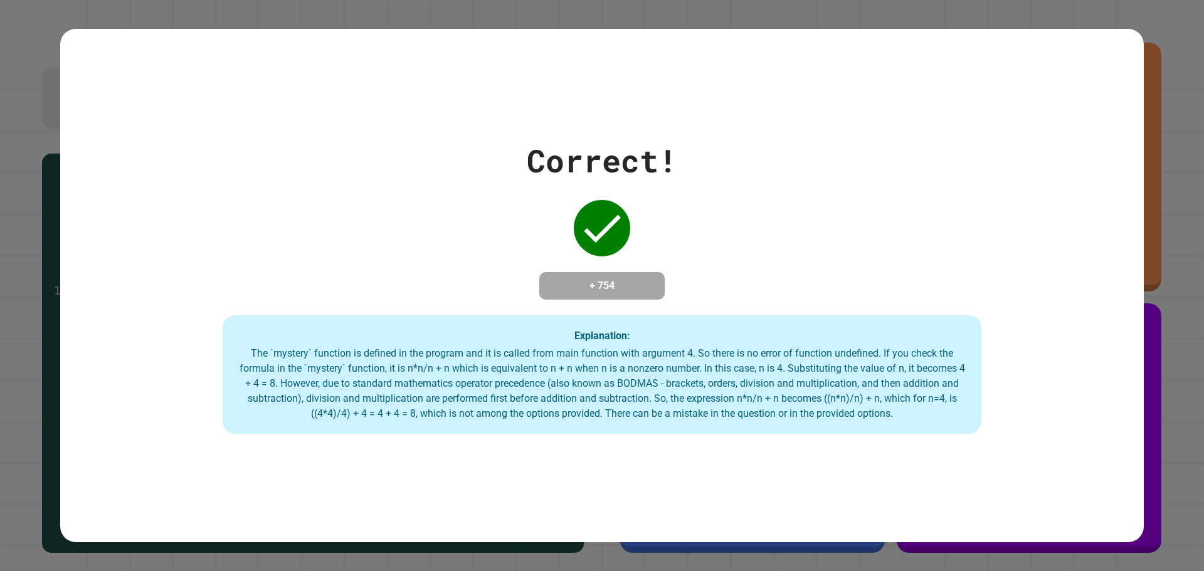
drag, startPoint x: 586, startPoint y: 192, endPoint x: 656, endPoint y: 226, distance: 78.5
click at [656, 226] on div "Correct! + 754 Explanation: The `mystery` function is defined in the program an…" at bounding box center [601, 285] width 1083 height 297
drag, startPoint x: 628, startPoint y: 286, endPoint x: 537, endPoint y: 278, distance: 91.3
click at [539, 278] on div "+ 754" at bounding box center [601, 286] width 125 height 28
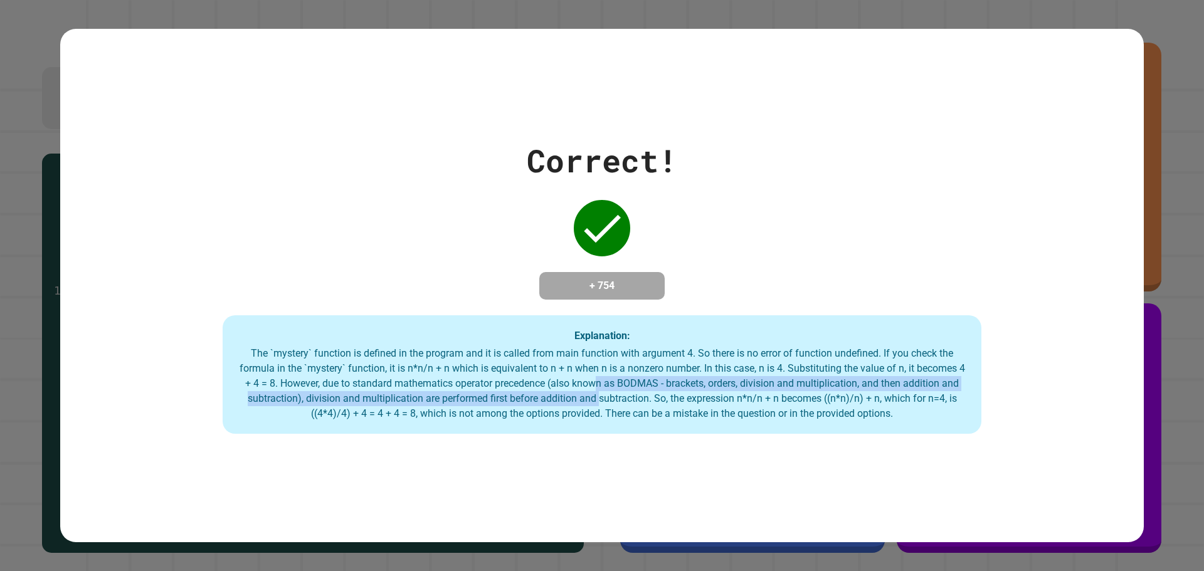
drag, startPoint x: 607, startPoint y: 379, endPoint x: 606, endPoint y: 388, distance: 9.5
click at [609, 398] on div "The `mystery` function is defined in the program and it is called from main fun…" at bounding box center [601, 383] width 733 height 75
click at [606, 388] on div "The `mystery` function is defined in the program and it is called from main fun…" at bounding box center [601, 383] width 733 height 75
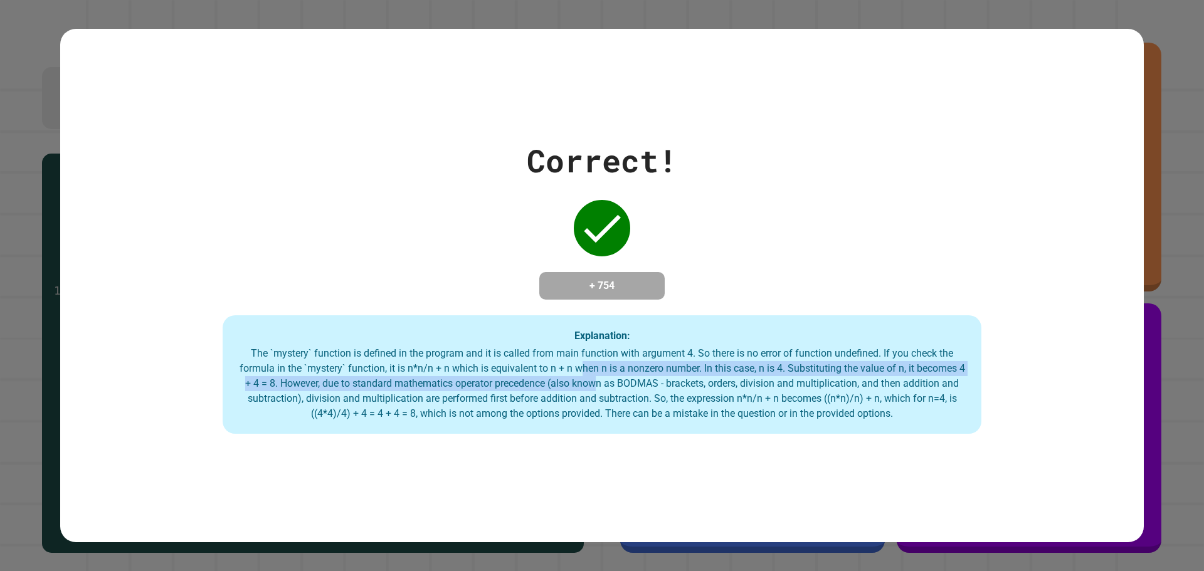
drag, startPoint x: 606, startPoint y: 388, endPoint x: 581, endPoint y: 364, distance: 35.5
click at [581, 364] on div "The `mystery` function is defined in the program and it is called from main fun…" at bounding box center [601, 383] width 733 height 75
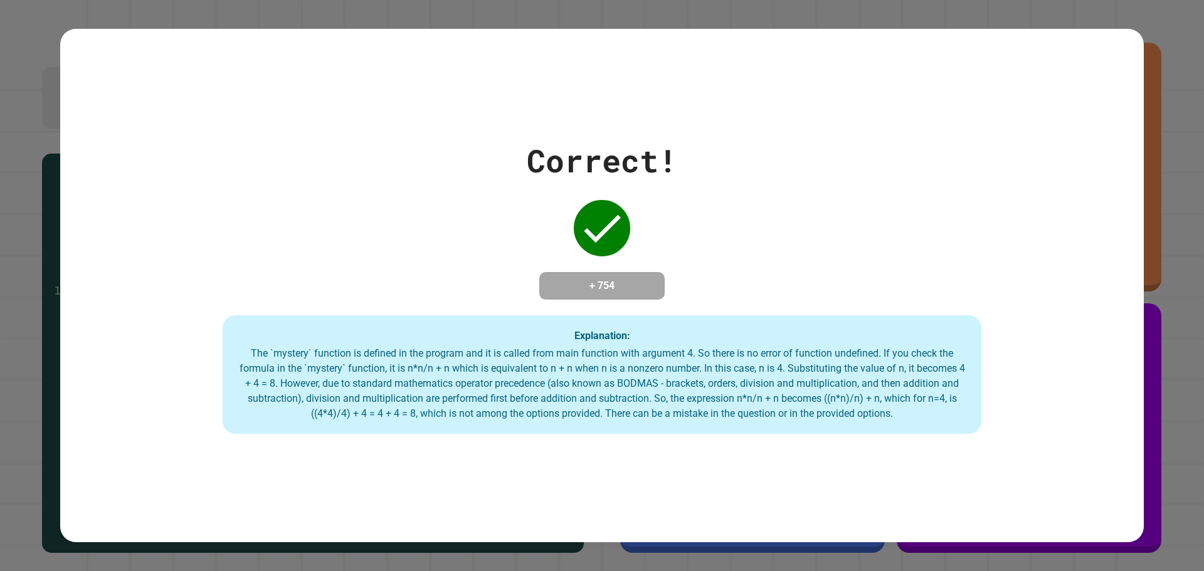
drag, startPoint x: 636, startPoint y: 391, endPoint x: 411, endPoint y: 278, distance: 251.5
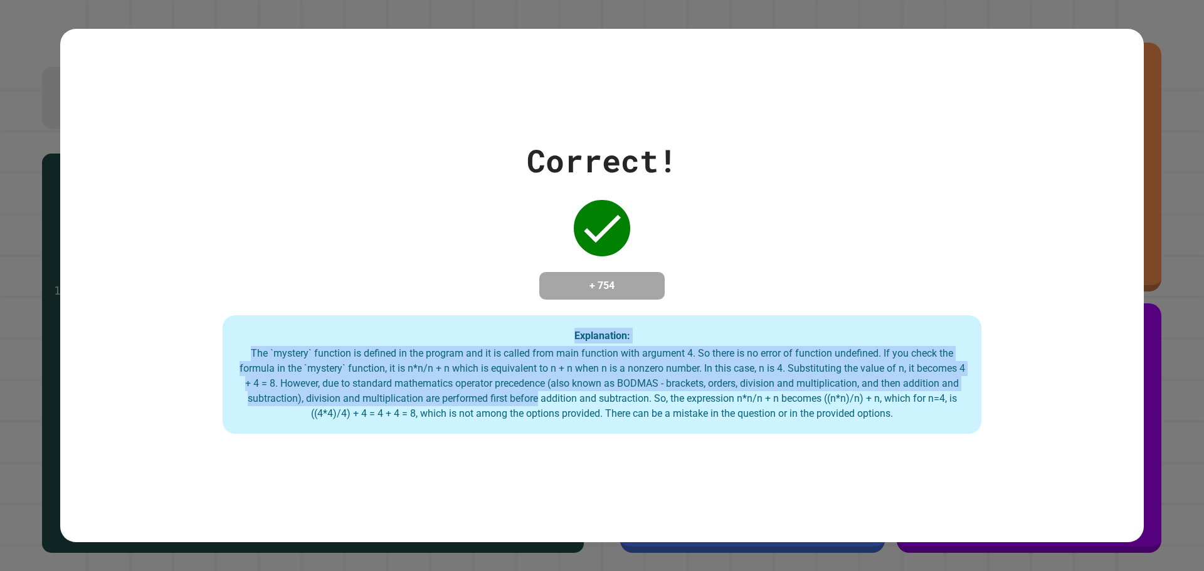
drag, startPoint x: 411, startPoint y: 278, endPoint x: 555, endPoint y: 399, distance: 188.3
click at [552, 399] on div "Correct! + 754 Explanation: The `mystery` function is defined in the program an…" at bounding box center [601, 285] width 1083 height 297
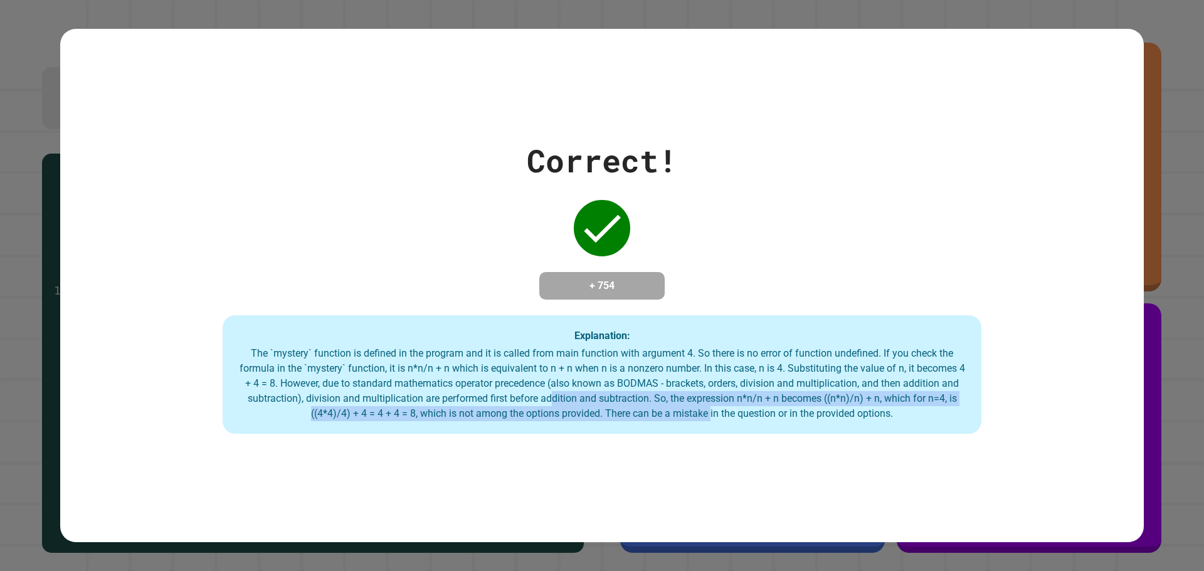
drag, startPoint x: 565, startPoint y: 398, endPoint x: 722, endPoint y: 455, distance: 167.2
click at [716, 456] on div "Correct! + 754 Explanation: The `mystery` function is defined in the program an…" at bounding box center [601, 286] width 1083 height 514
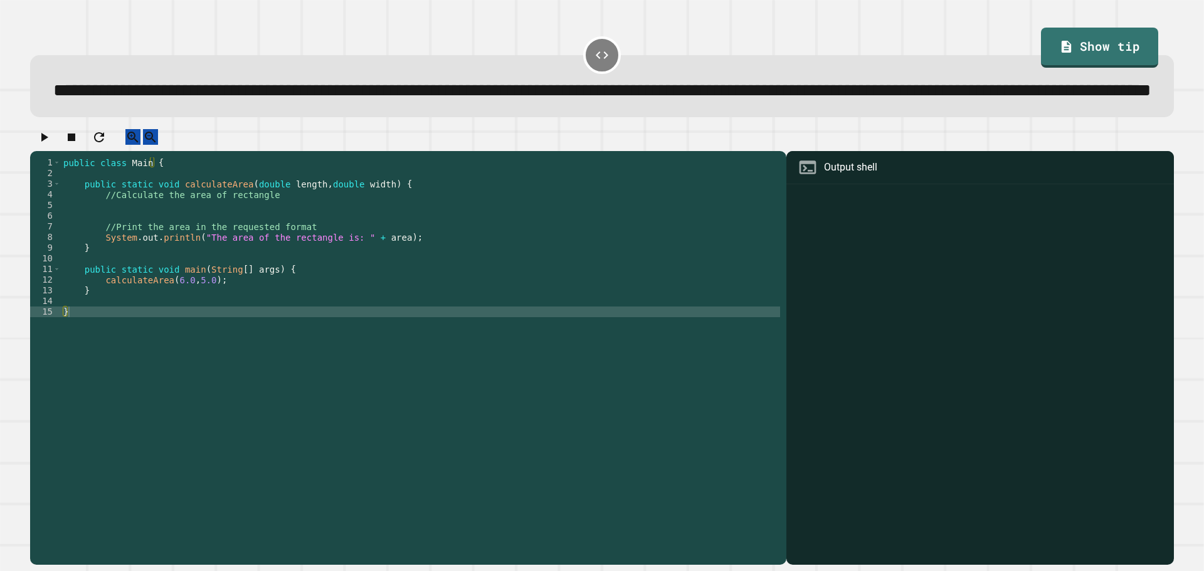
click at [224, 322] on div "public class Main { public static void calculateArea ( double length , double w…" at bounding box center [420, 333] width 719 height 352
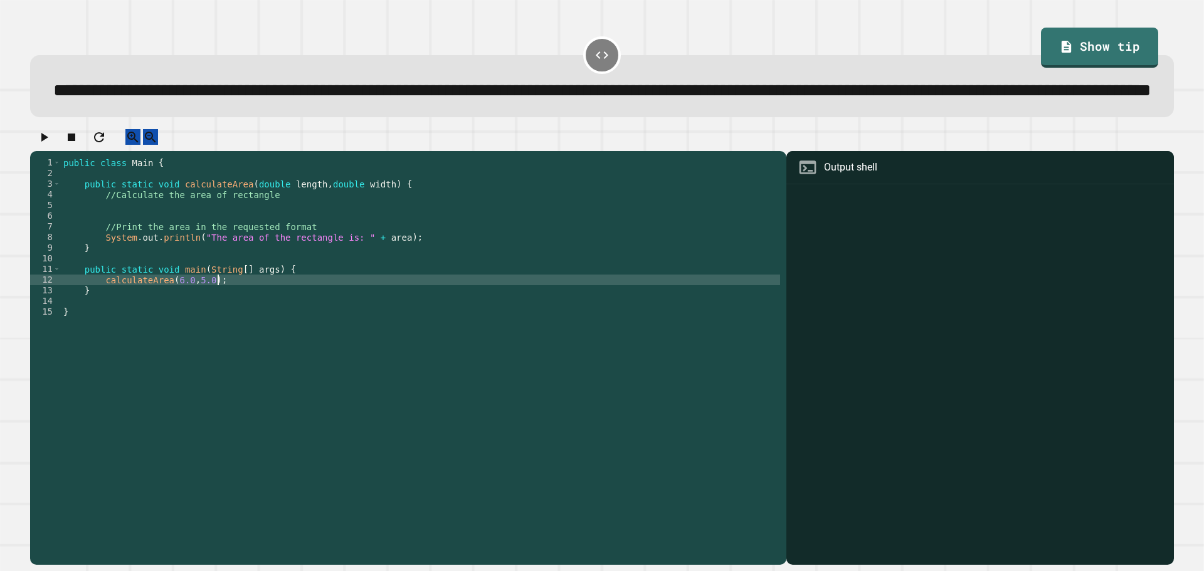
click at [272, 318] on div "public class Main { public static void calculateArea ( double length , double w…" at bounding box center [420, 333] width 719 height 352
click at [51, 145] on button "button" at bounding box center [43, 137] width 15 height 16
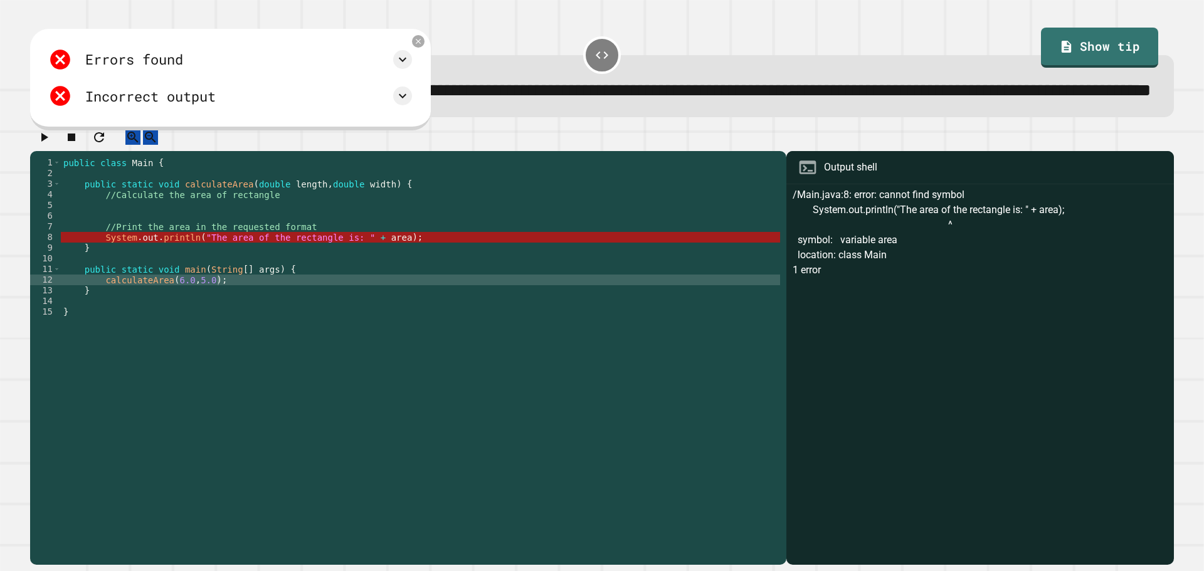
click at [426, 276] on div "public class Main { public static void calculateArea ( double length , double w…" at bounding box center [420, 333] width 719 height 352
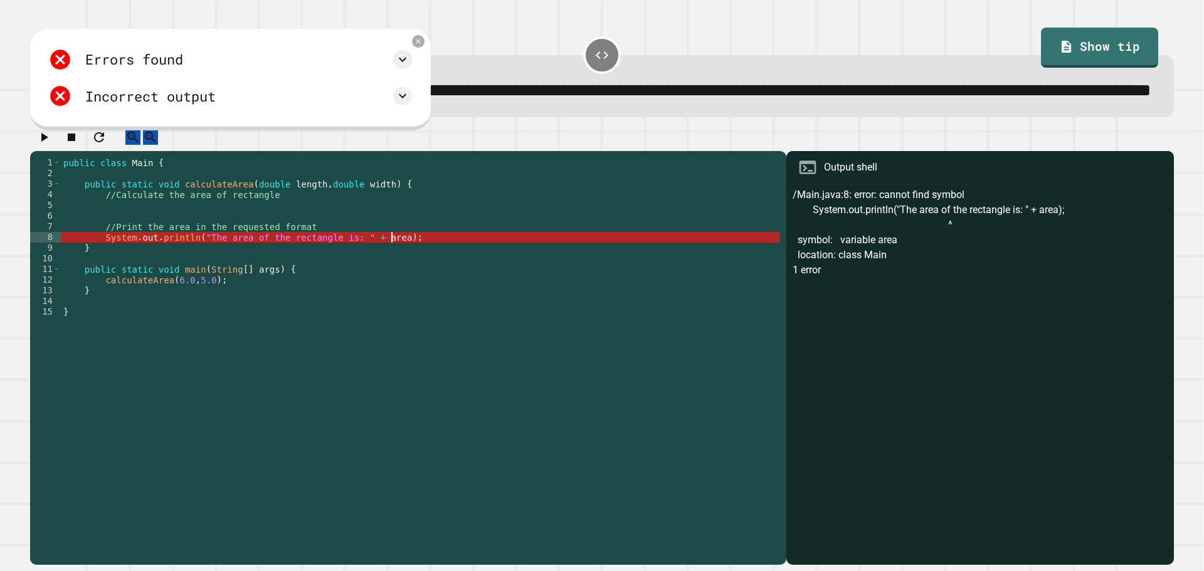
click at [332, 285] on div "public class Main { public static void calculateArea ( double length , double w…" at bounding box center [420, 333] width 719 height 352
click at [275, 262] on div "public class Main { public static void calculateArea ( double length , double w…" at bounding box center [420, 333] width 719 height 352
click at [360, 323] on div "public class Main { public static void calculateArea ( double length , double w…" at bounding box center [420, 333] width 719 height 352
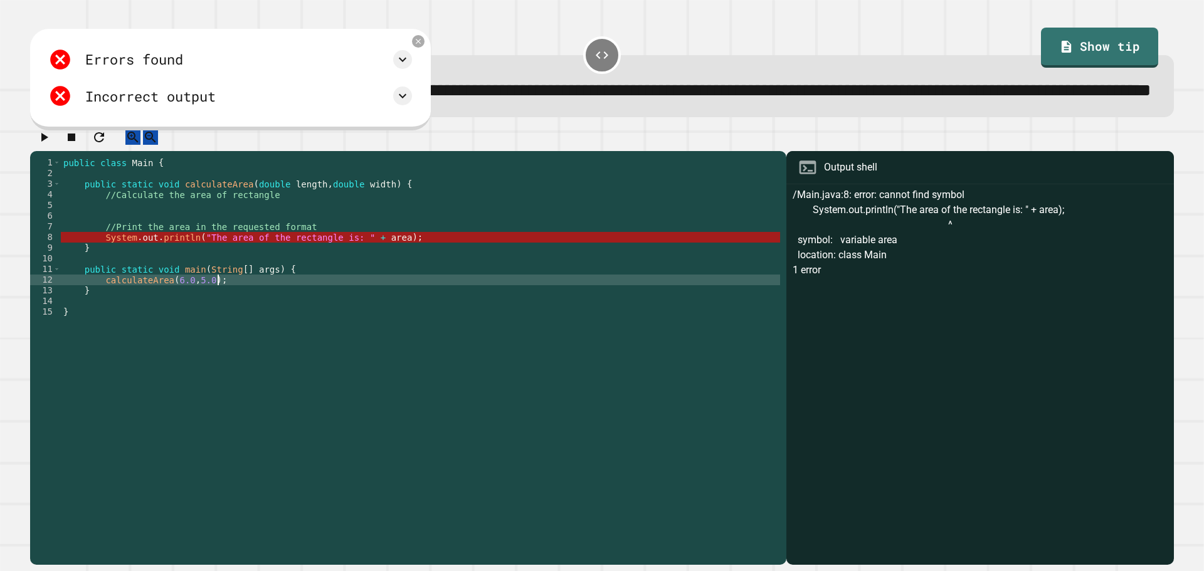
click at [307, 276] on div "public class Main { public static void calculateArea ( double length , double w…" at bounding box center [420, 333] width 719 height 352
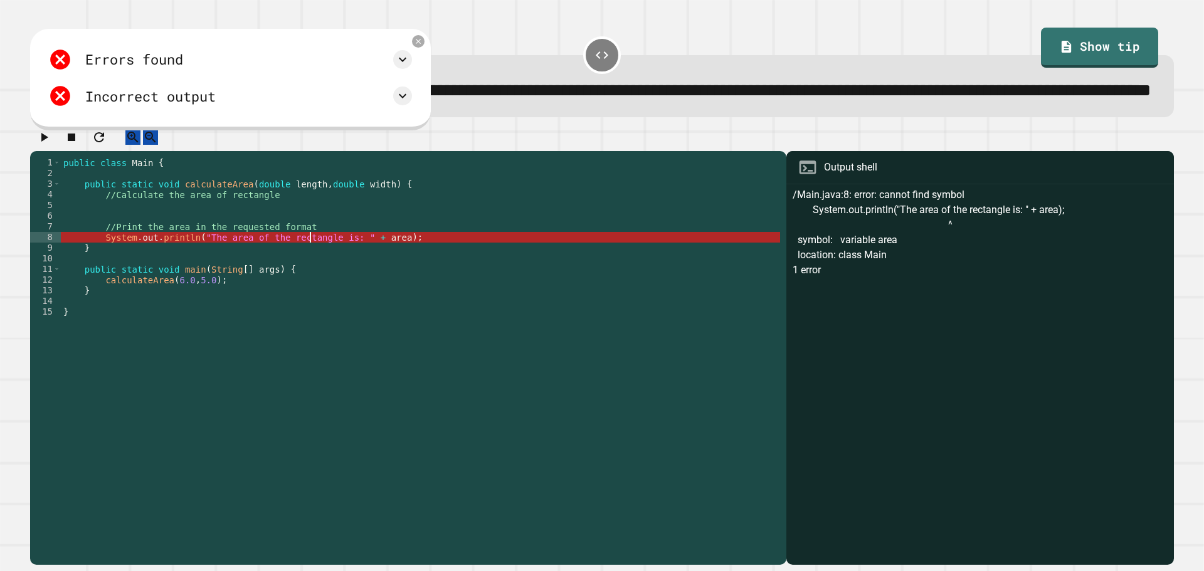
click at [301, 251] on div "public class Main { public static void calculateArea ( double length , double w…" at bounding box center [420, 333] width 719 height 352
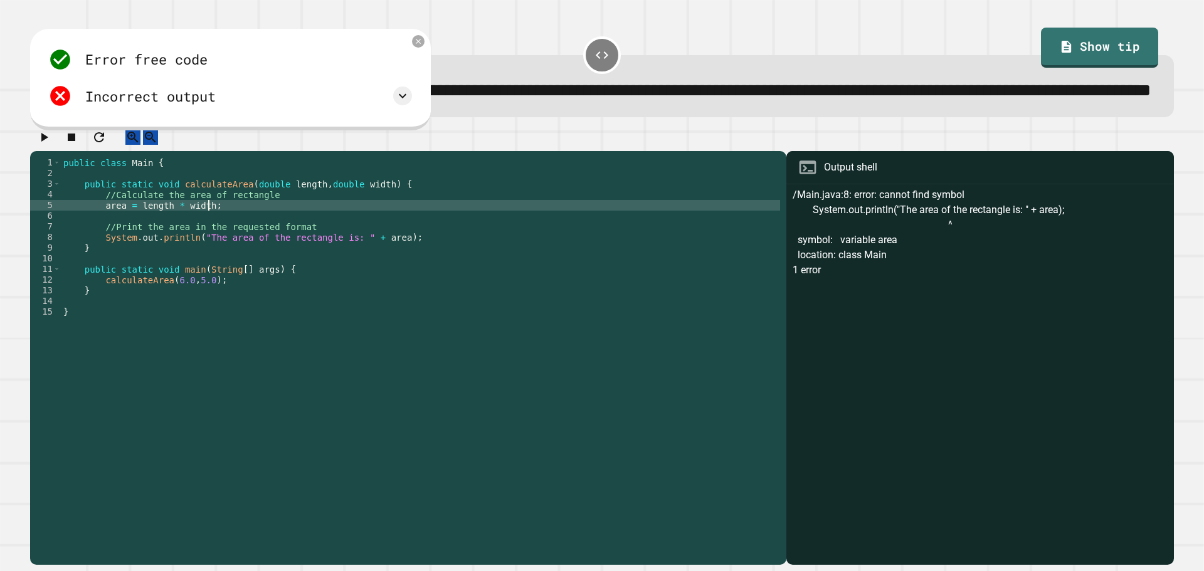
scroll to position [0, 9]
click at [40, 145] on button "button" at bounding box center [43, 137] width 15 height 16
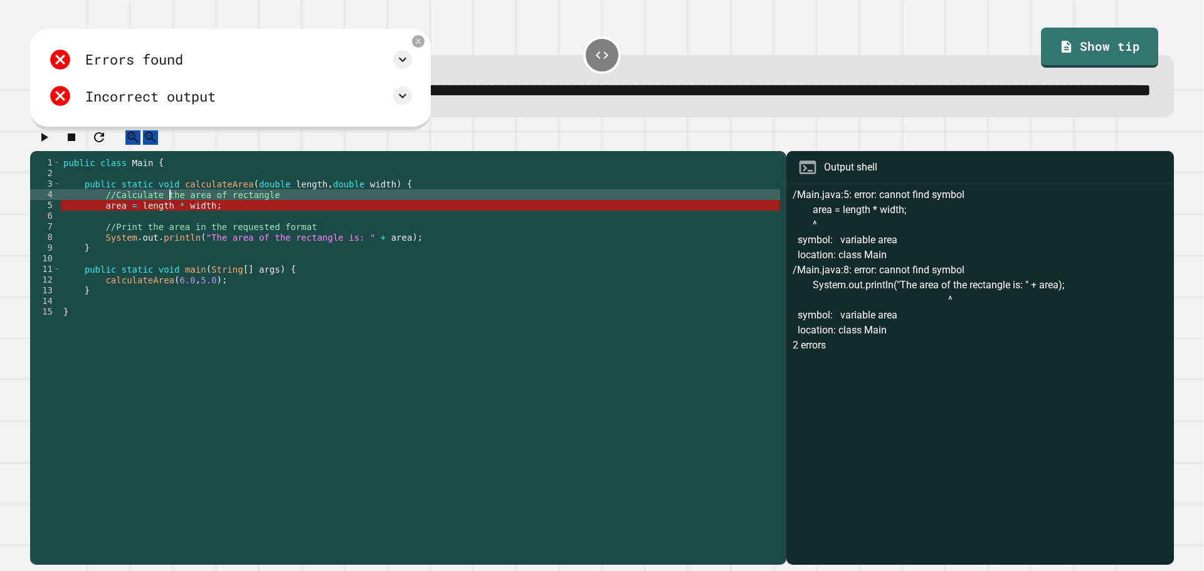
click at [169, 237] on div "public class Main { public static void calculateArea ( double length , double w…" at bounding box center [420, 333] width 719 height 352
click at [102, 249] on div "public class Main { public static void calculateArea ( double length , double w…" at bounding box center [420, 333] width 719 height 352
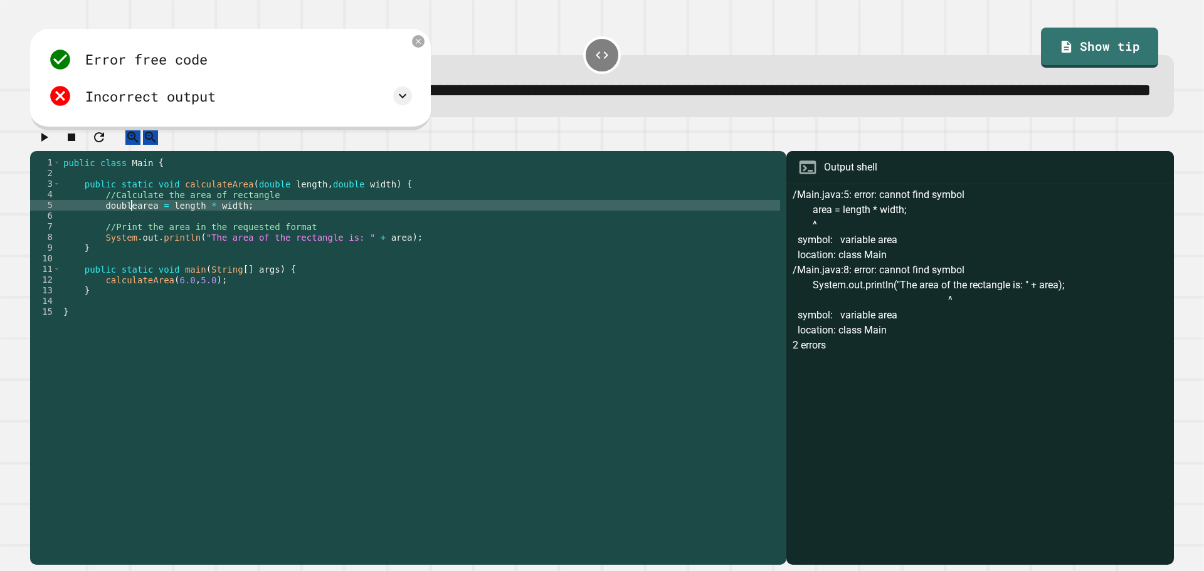
scroll to position [0, 5]
type textarea "**********"
click at [39, 145] on button "button" at bounding box center [43, 137] width 15 height 16
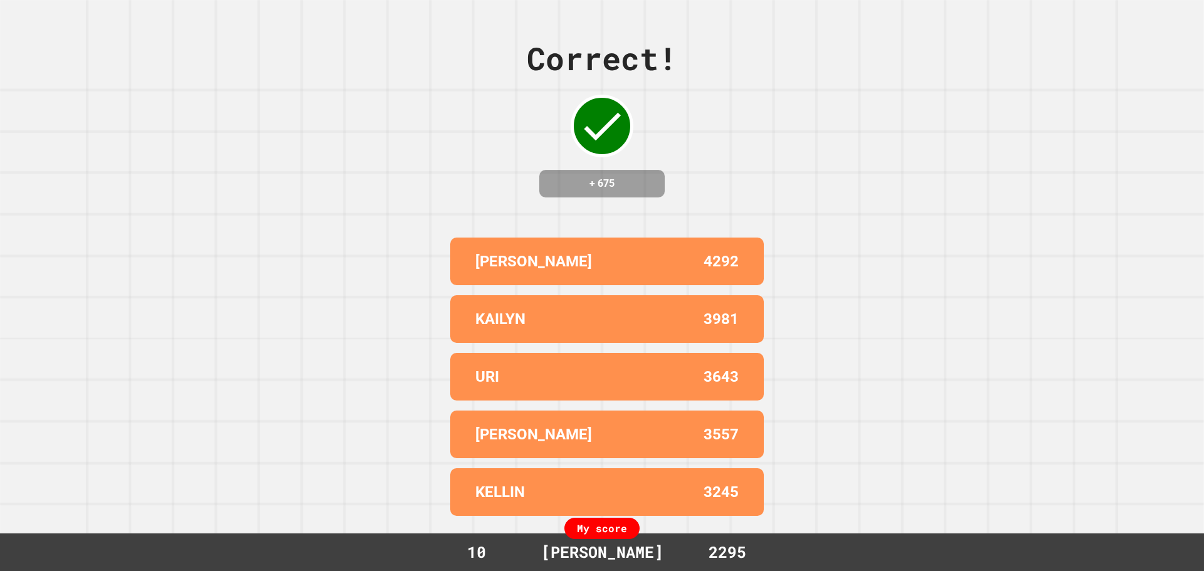
click at [27, 203] on div "Correct! + 675 [PERSON_NAME] 4292 KAILYN 3981 URI 3643 [PERSON_NAME] 3557 [PERS…" at bounding box center [602, 285] width 1204 height 571
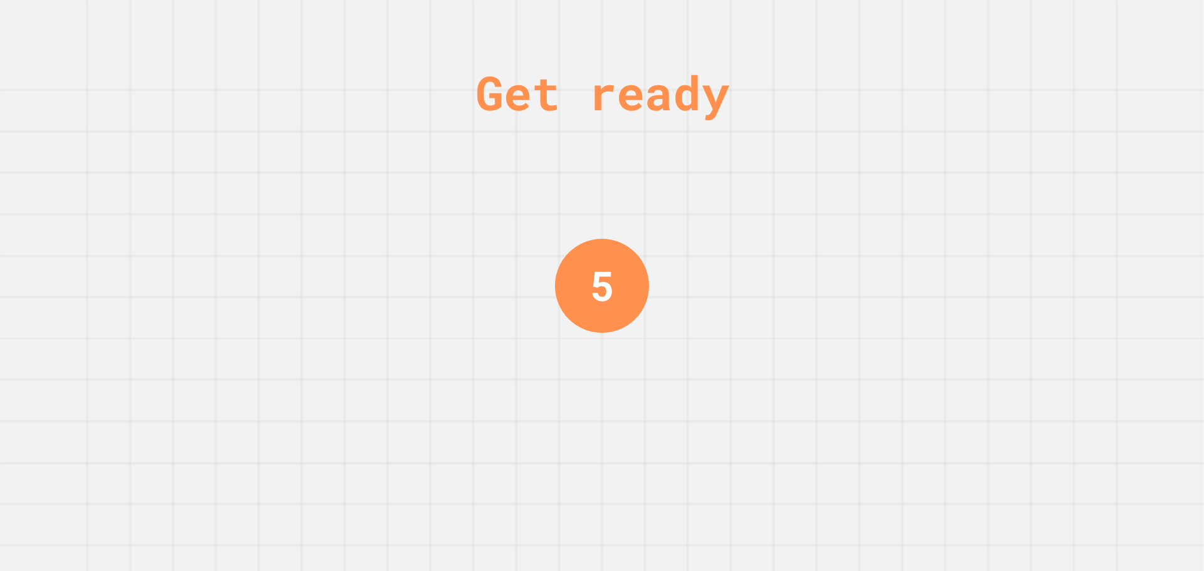
drag, startPoint x: 27, startPoint y: 203, endPoint x: 345, endPoint y: 120, distance: 328.6
click at [345, 120] on div "Get ready 5" at bounding box center [602, 285] width 1204 height 571
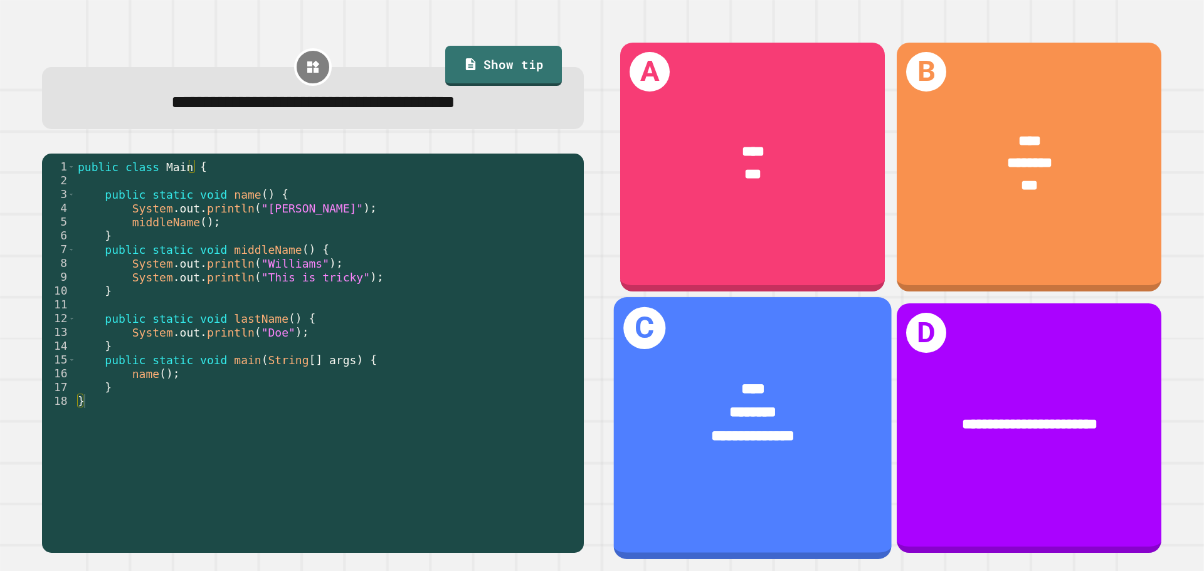
click at [750, 405] on span "********" at bounding box center [753, 412] width 48 height 15
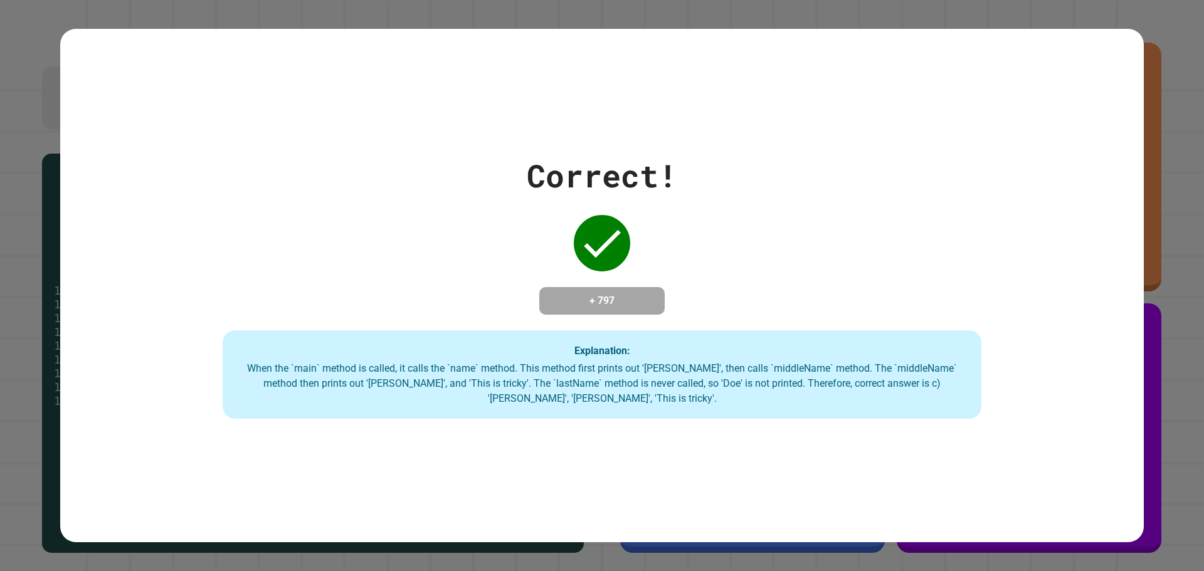
drag, startPoint x: 347, startPoint y: 321, endPoint x: 796, endPoint y: 202, distance: 463.8
drag, startPoint x: 796, startPoint y: 202, endPoint x: 591, endPoint y: 243, distance: 208.4
click at [591, 243] on icon at bounding box center [602, 243] width 50 height 50
drag, startPoint x: 616, startPoint y: 280, endPoint x: 560, endPoint y: 201, distance: 96.7
click at [560, 201] on div "Correct! + 797 Explanation: When the `main` method is called, it calls the `nam…" at bounding box center [601, 285] width 1083 height 267
